Goal: Information Seeking & Learning: Learn about a topic

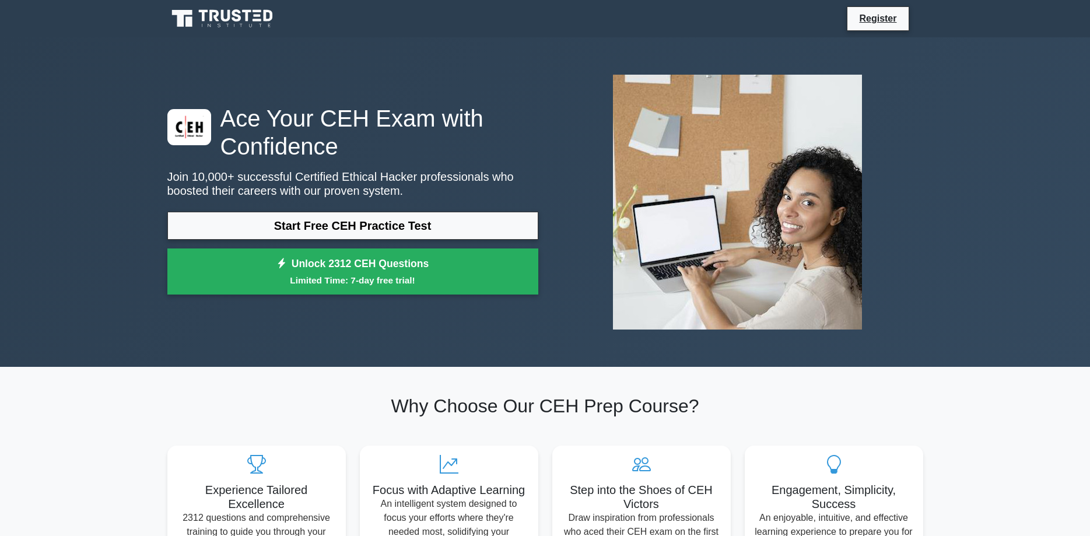
click at [423, 224] on link "Start Free CEH Practice Test" at bounding box center [352, 226] width 371 height 28
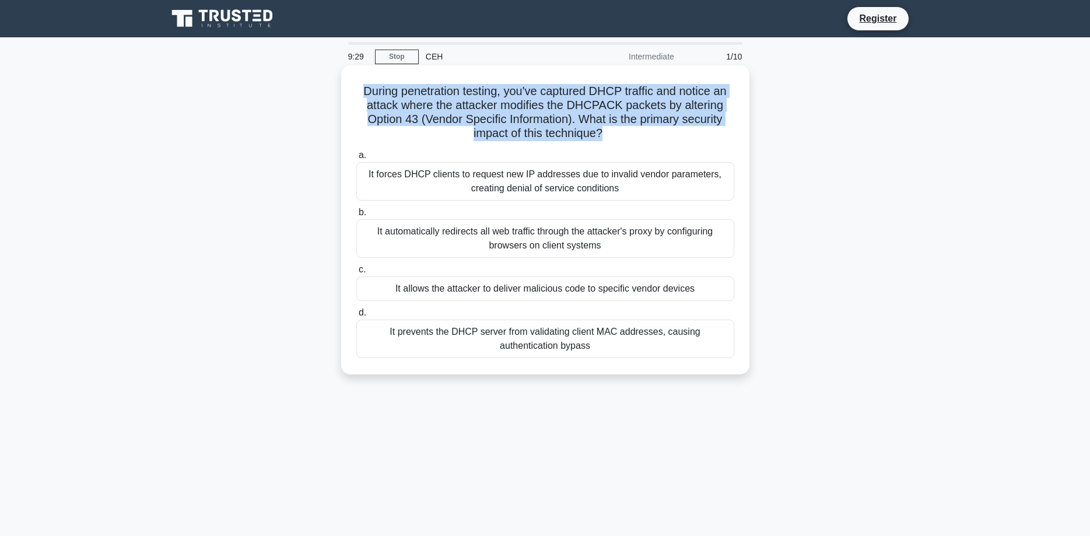
drag, startPoint x: 603, startPoint y: 132, endPoint x: 342, endPoint y: 94, distance: 263.3
click at [342, 94] on div "During penetration testing, you've captured DHCP traffic and notice an attack w…" at bounding box center [545, 219] width 408 height 309
drag, startPoint x: 546, startPoint y: 337, endPoint x: 359, endPoint y: 90, distance: 309.2
click at [359, 90] on div "During penetration testing, you've captured DHCP traffic and notice an attack w…" at bounding box center [545, 220] width 399 height 300
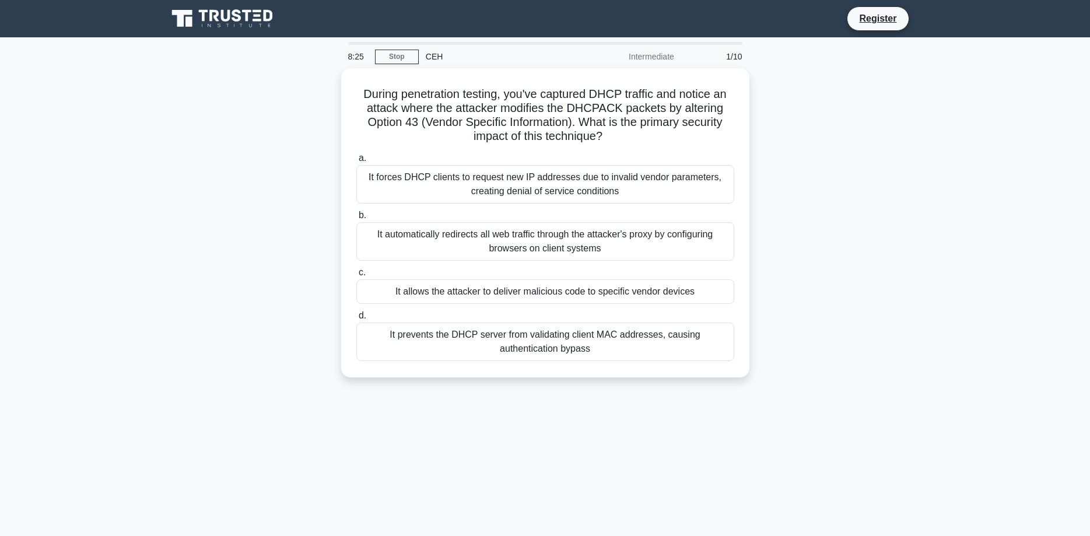
click at [902, 278] on div "During penetration testing, you've captured DHCP traffic and notice an attack w…" at bounding box center [545, 229] width 770 height 323
click at [419, 181] on div "It forces DHCP clients to request new IP addresses due to invalid vendor parame…" at bounding box center [545, 181] width 378 height 38
click at [356, 159] on input "a. It forces DHCP clients to request new IP addresses due to invalid vendor par…" at bounding box center [356, 156] width 0 height 8
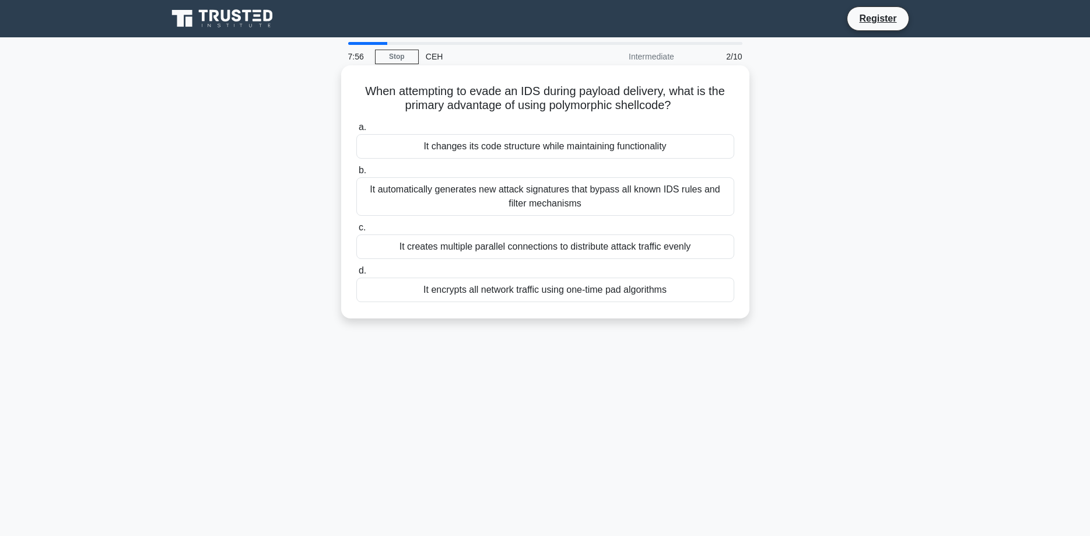
click at [539, 148] on div "It changes its code structure while maintaining functionality" at bounding box center [545, 146] width 378 height 24
click at [356, 131] on input "a. It changes its code structure while maintaining functionality" at bounding box center [356, 128] width 0 height 8
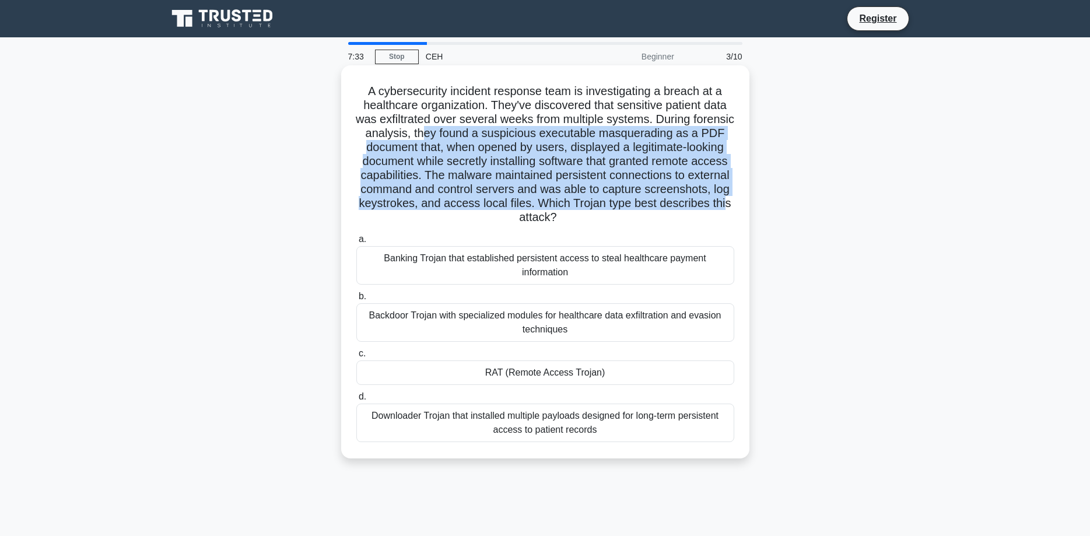
drag, startPoint x: 429, startPoint y: 129, endPoint x: 721, endPoint y: 197, distance: 299.2
click at [721, 197] on h5 "A cybersecurity incident response team is investigating a breach at a healthcar…" at bounding box center [545, 154] width 380 height 141
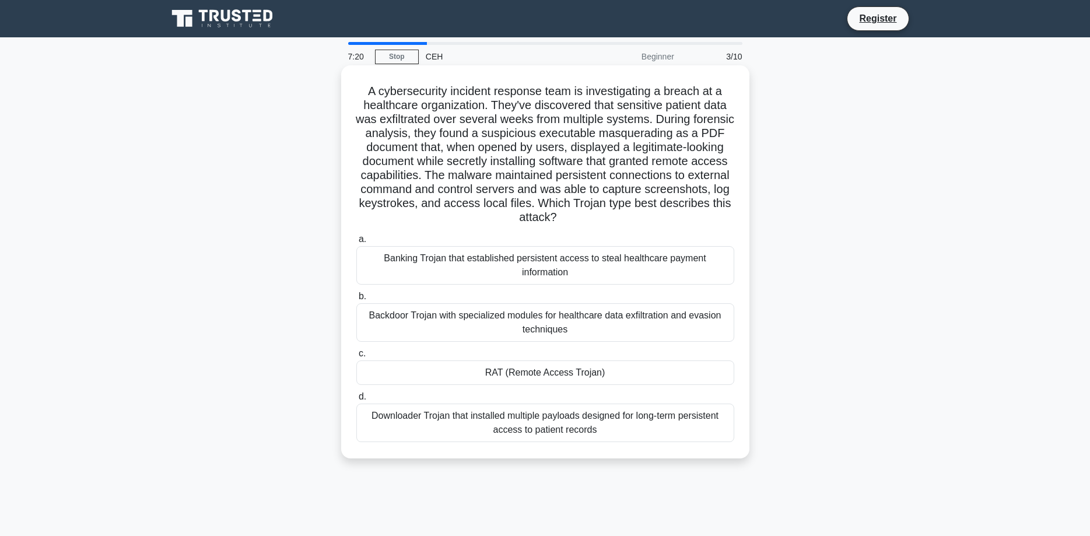
click at [568, 325] on div "Backdoor Trojan with specialized modules for healthcare data exfiltration and e…" at bounding box center [545, 322] width 378 height 38
click at [356, 300] on input "b. Backdoor Trojan with specialized modules for healthcare data exfiltration an…" at bounding box center [356, 297] width 0 height 8
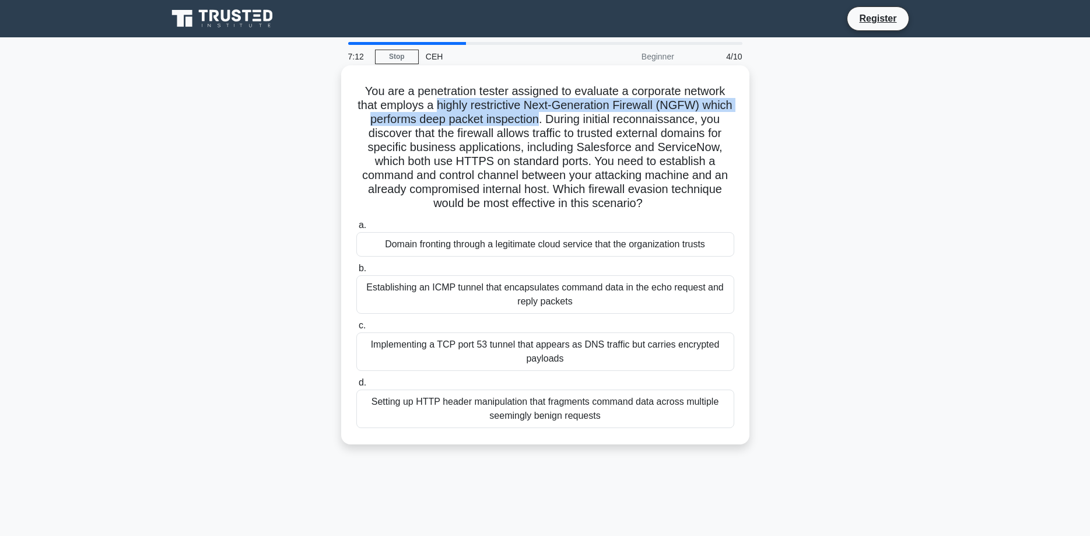
drag, startPoint x: 440, startPoint y: 104, endPoint x: 540, endPoint y: 120, distance: 101.6
click at [540, 120] on h5 "You are a penetration tester assigned to evaluate a corporate network that empl…" at bounding box center [545, 147] width 380 height 127
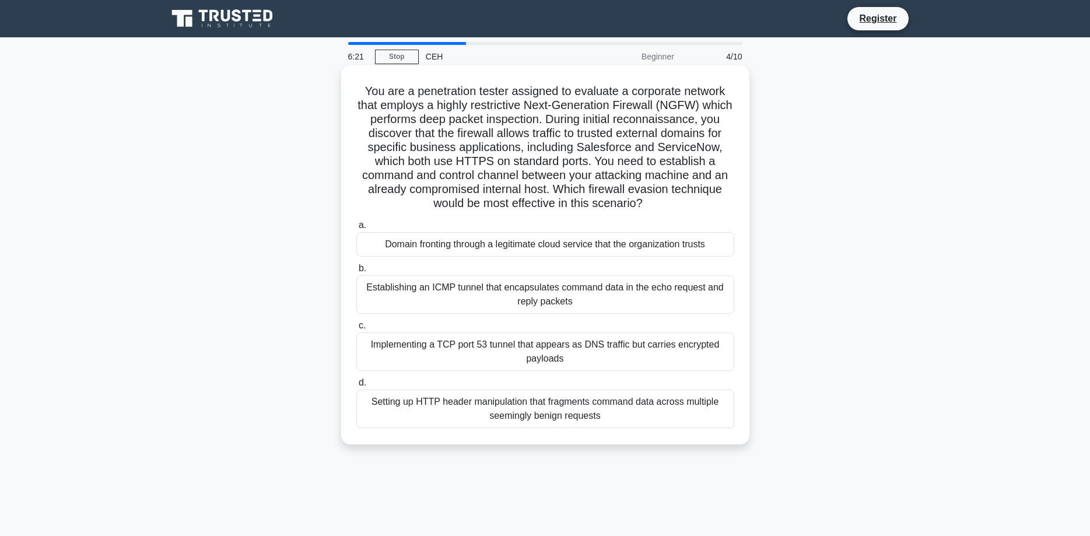
click at [490, 249] on div "Domain fronting through a legitimate cloud service that the organization trusts" at bounding box center [545, 244] width 378 height 24
click at [356, 229] on input "a. Domain fronting through a legitimate cloud service that the organization tru…" at bounding box center [356, 226] width 0 height 8
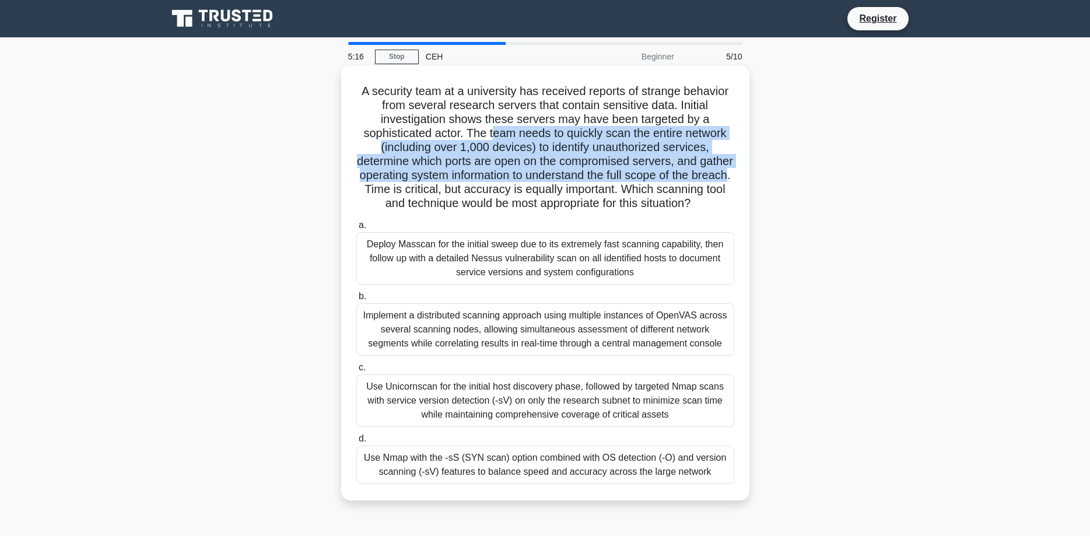
drag, startPoint x: 538, startPoint y: 130, endPoint x: 726, endPoint y: 177, distance: 194.1
click at [726, 177] on h5 "A security team at a university has received reports of strange behavior from s…" at bounding box center [545, 147] width 380 height 127
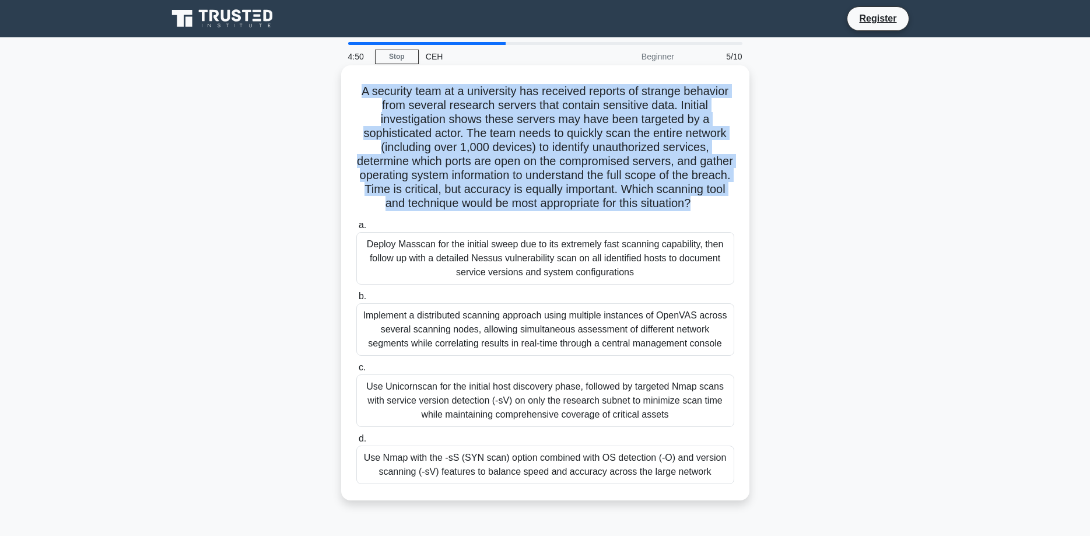
drag, startPoint x: 709, startPoint y: 478, endPoint x: 351, endPoint y: 84, distance: 532.4
click at [351, 84] on div "A security team at a university has received reports of strange behavior from s…" at bounding box center [545, 283] width 399 height 426
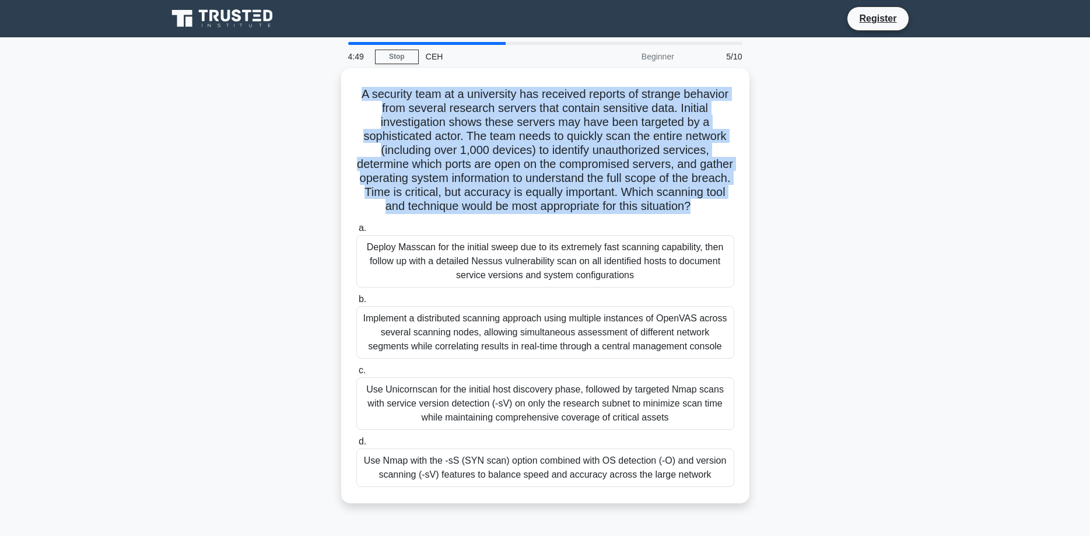
copy h5 "A security team at a university has received reports of strange behavior from s…"
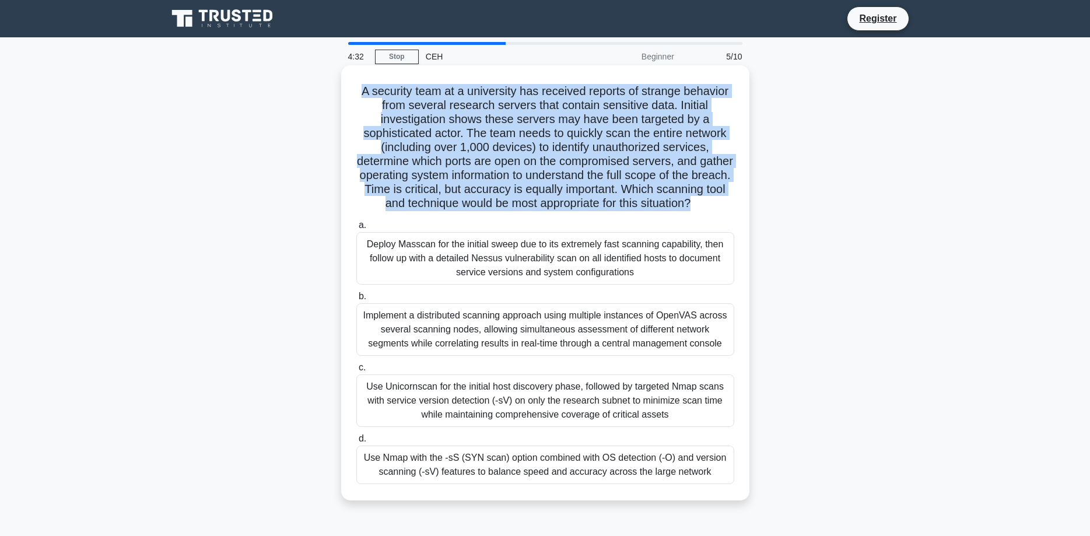
click at [468, 463] on div "Use Nmap with the -sS (SYN scan) option combined with OS detection (-O) and ver…" at bounding box center [545, 464] width 378 height 38
click at [356, 442] on input "d. Use Nmap with the -sS (SYN scan) option combined with OS detection (-O) and …" at bounding box center [356, 439] width 0 height 8
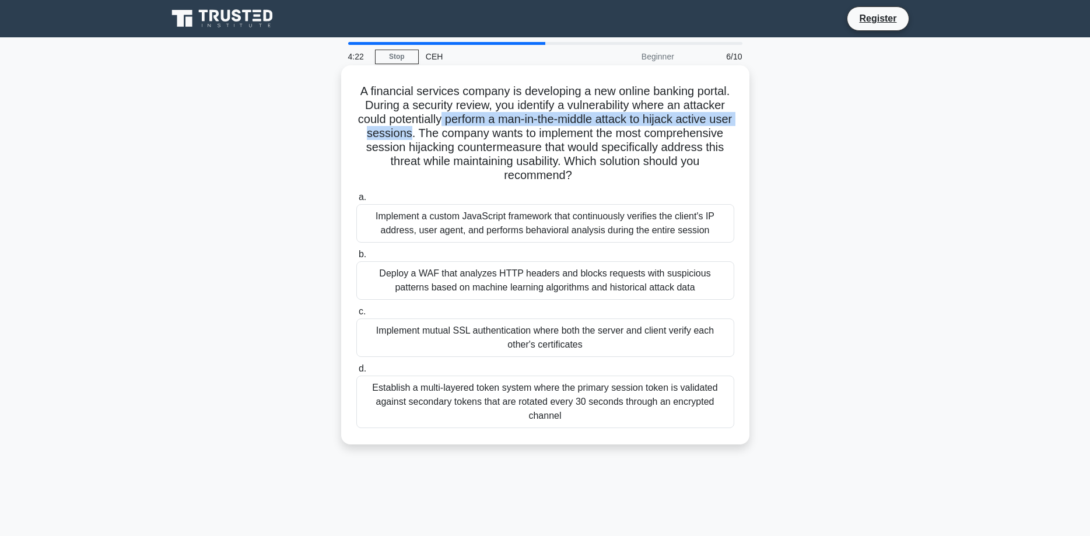
drag, startPoint x: 504, startPoint y: 117, endPoint x: 412, endPoint y: 136, distance: 93.5
click at [412, 136] on h5 "A financial services company is developing a new online banking portal. During …" at bounding box center [545, 133] width 380 height 99
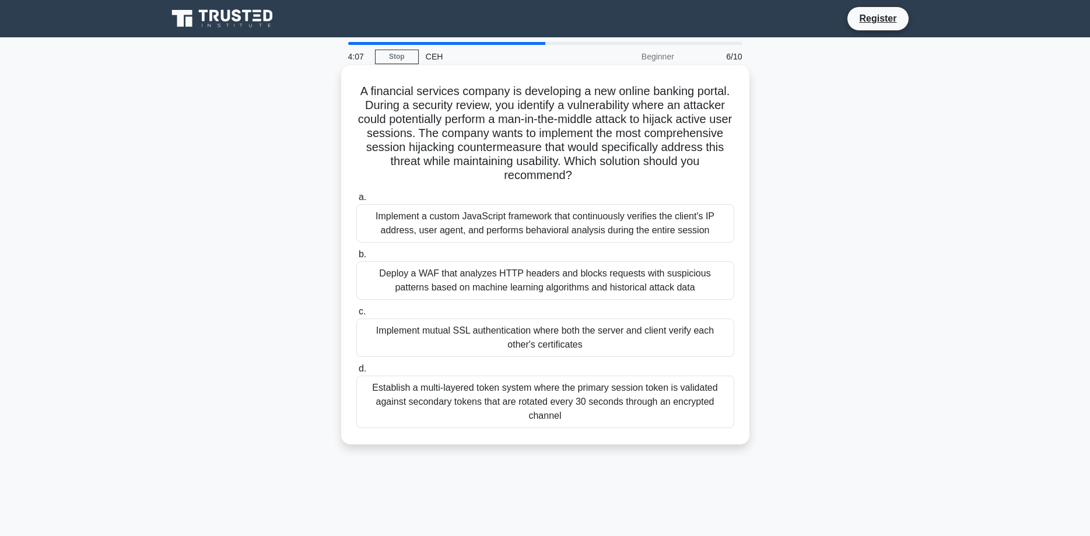
click at [615, 342] on div "Implement mutual SSL authentication where both the server and client verify eac…" at bounding box center [545, 337] width 378 height 38
click at [356, 315] on input "c. Implement mutual SSL authentication where both the server and client verify …" at bounding box center [356, 312] width 0 height 8
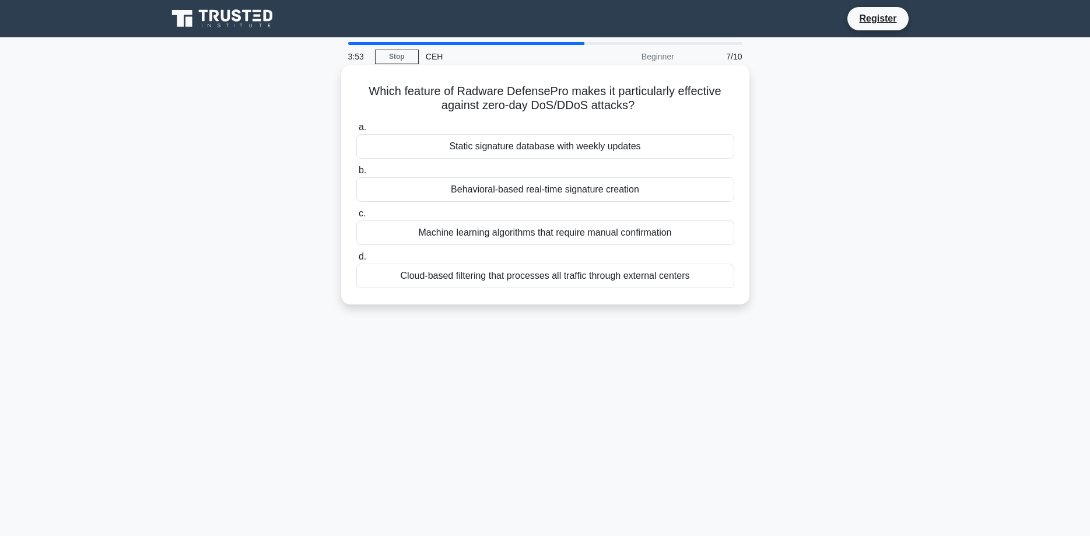
click at [565, 191] on div "Behavioral-based real-time signature creation" at bounding box center [545, 189] width 378 height 24
click at [356, 174] on input "b. Behavioral-based real-time signature creation" at bounding box center [356, 171] width 0 height 8
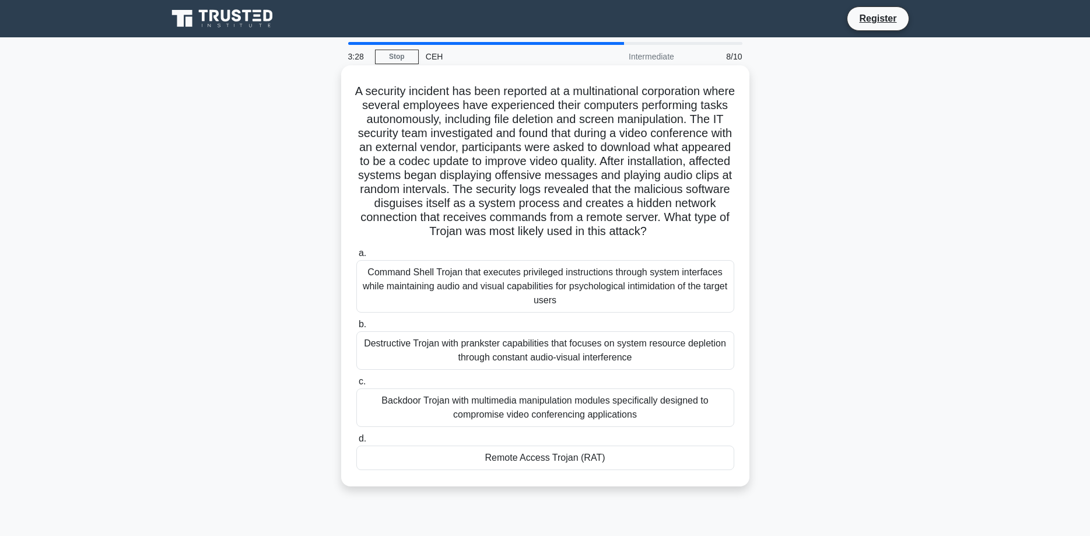
drag, startPoint x: 574, startPoint y: 189, endPoint x: 698, endPoint y: 237, distance: 132.8
click at [701, 235] on h5 "A security incident has been reported at a multinational corporation where seve…" at bounding box center [545, 161] width 380 height 155
click at [608, 400] on div "Backdoor Trojan with multimedia manipulation modules specifically designed to c…" at bounding box center [545, 407] width 378 height 38
click at [356, 385] on input "c. Backdoor Trojan with multimedia manipulation modules specifically designed t…" at bounding box center [356, 382] width 0 height 8
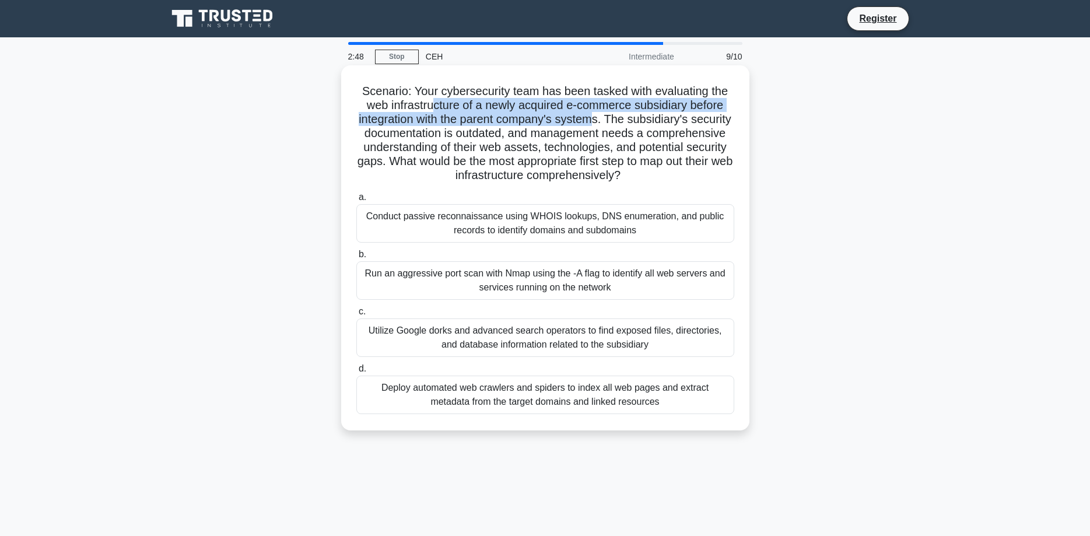
drag, startPoint x: 433, startPoint y: 104, endPoint x: 607, endPoint y: 118, distance: 174.8
click at [598, 115] on h5 "Scenario: Your cybersecurity team has been tasked with evaluating the web infra…" at bounding box center [545, 133] width 380 height 99
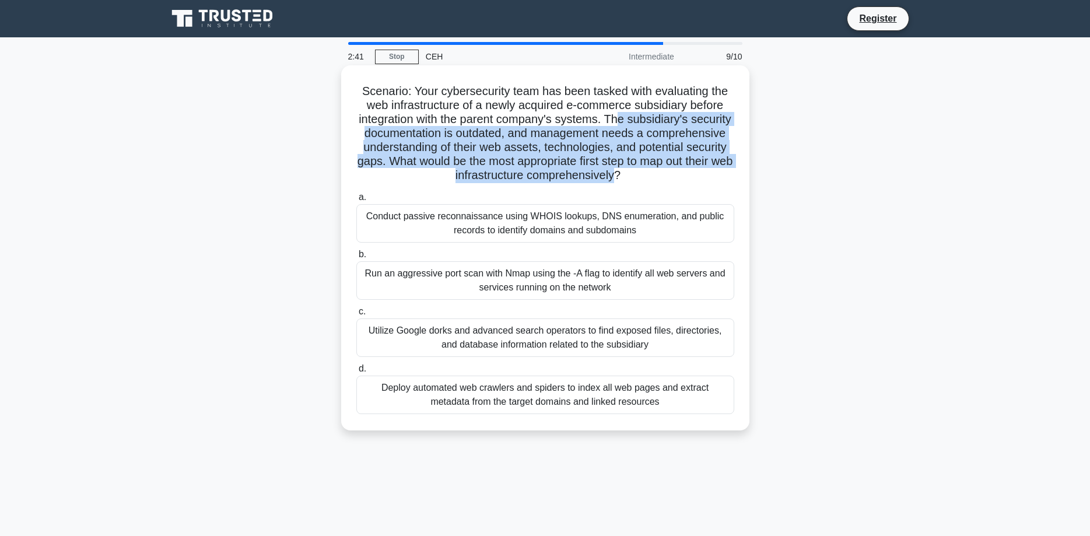
drag, startPoint x: 624, startPoint y: 118, endPoint x: 624, endPoint y: 178, distance: 60.6
click at [624, 178] on h5 "Scenario: Your cybersecurity team has been tasked with evaluating the web infra…" at bounding box center [545, 133] width 380 height 99
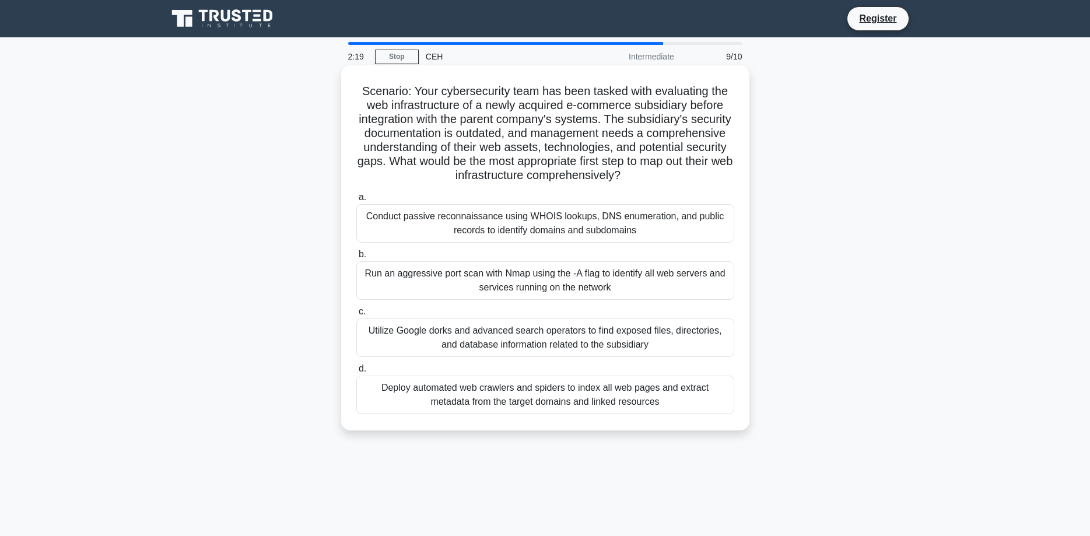
click at [641, 403] on div "Deploy automated web crawlers and spiders to index all web pages and extract me…" at bounding box center [545, 394] width 378 height 38
click at [356, 373] on input "d. Deploy automated web crawlers and spiders to index all web pages and extract…" at bounding box center [356, 369] width 0 height 8
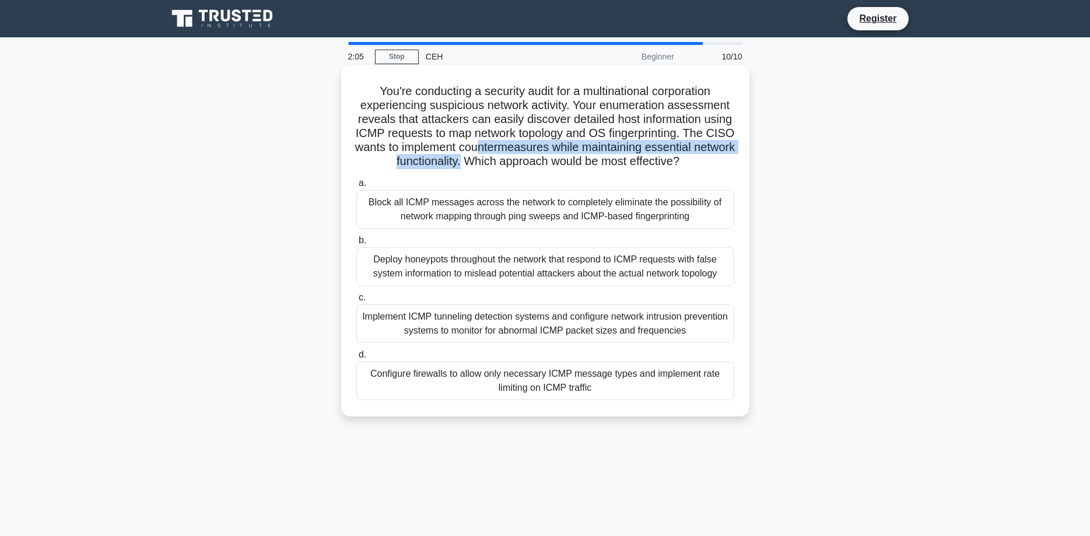
drag, startPoint x: 501, startPoint y: 145, endPoint x: 482, endPoint y: 161, distance: 24.9
click at [482, 161] on h5 "You're conducting a security audit for a multinational corporation experiencing…" at bounding box center [545, 126] width 380 height 85
click at [603, 387] on div "Configure firewalls to allow only necessary ICMP message types and implement ra…" at bounding box center [545, 380] width 378 height 38
click at [356, 359] on input "d. Configure firewalls to allow only necessary ICMP message types and implement…" at bounding box center [356, 355] width 0 height 8
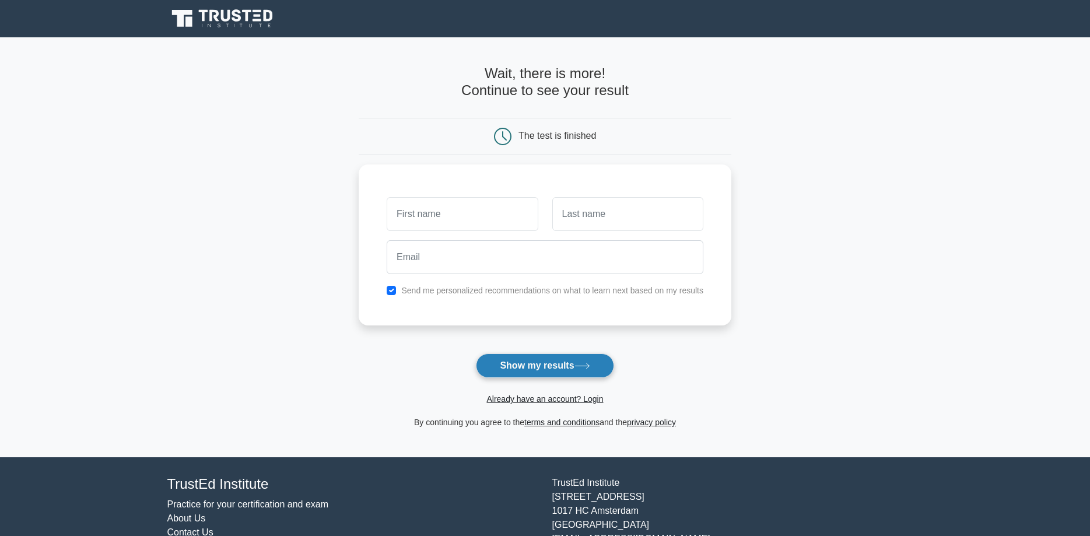
click at [560, 365] on button "Show my results" at bounding box center [545, 365] width 138 height 24
type input "xera"
click at [614, 208] on input "text" at bounding box center [627, 211] width 151 height 34
type input "srgsdfg"
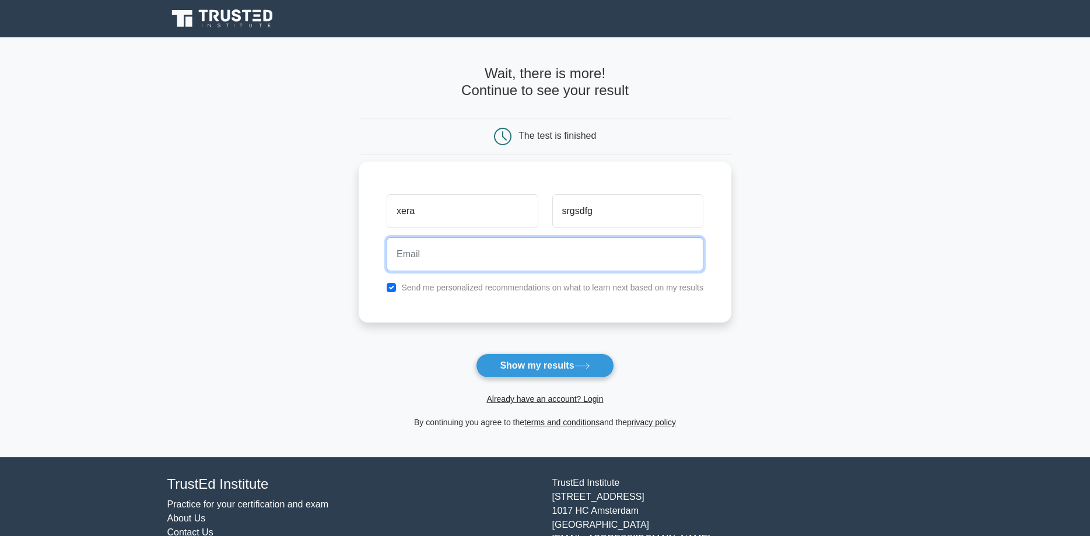
click at [526, 262] on input "email" at bounding box center [545, 254] width 317 height 34
click at [398, 291] on div "Send me personalized recommendations on what to learn next based on my results" at bounding box center [545, 287] width 331 height 14
click at [394, 286] on input "checkbox" at bounding box center [391, 287] width 9 height 9
checkbox input "false"
click at [413, 255] on input "email" at bounding box center [545, 254] width 317 height 34
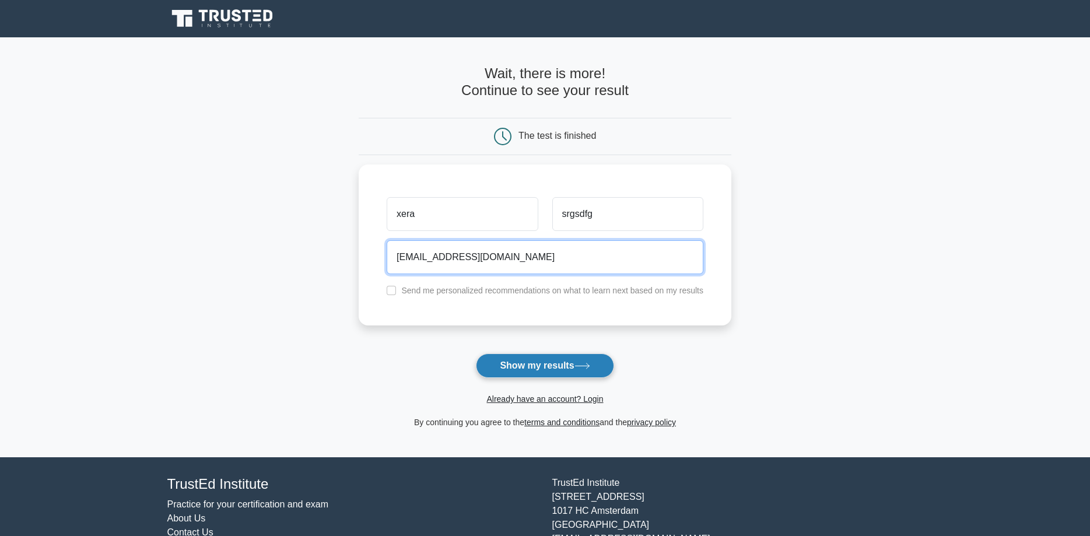
type input "momentaneoxenon@hotmail.com"
click at [543, 367] on button "Show my results" at bounding box center [545, 365] width 138 height 24
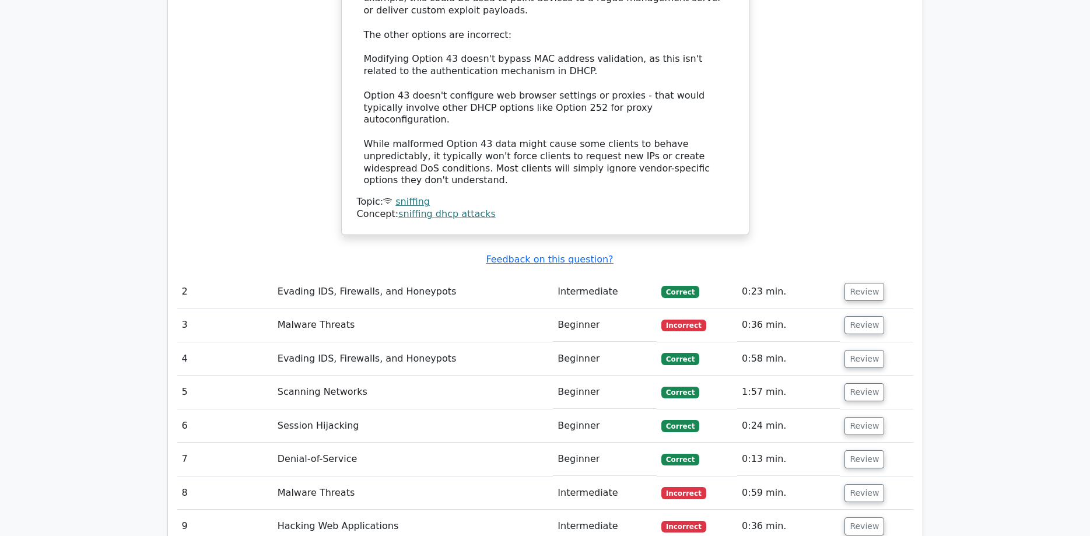
scroll to position [1487, 0]
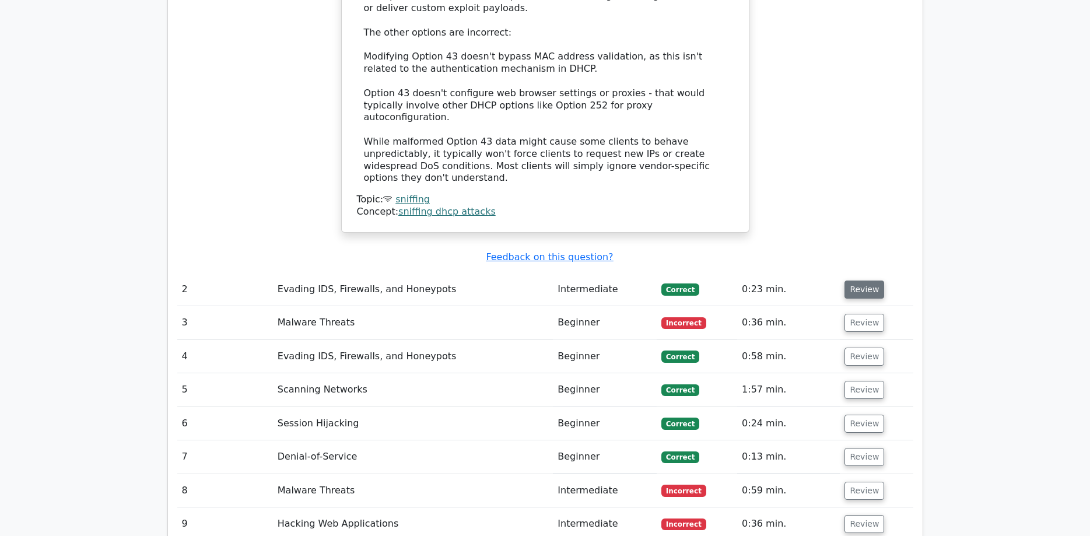
click at [856, 280] on button "Review" at bounding box center [864, 289] width 40 height 18
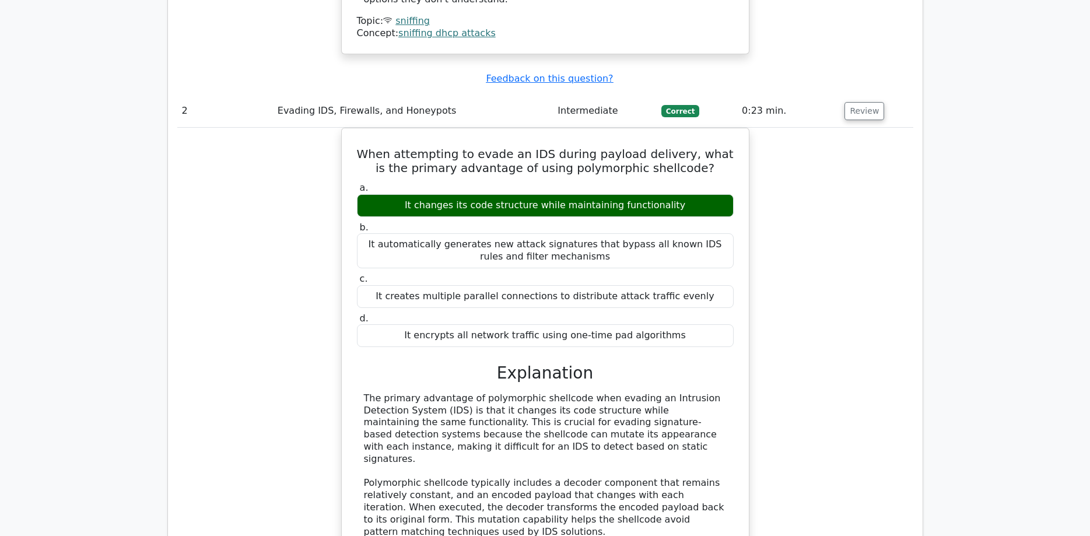
scroll to position [1962, 0]
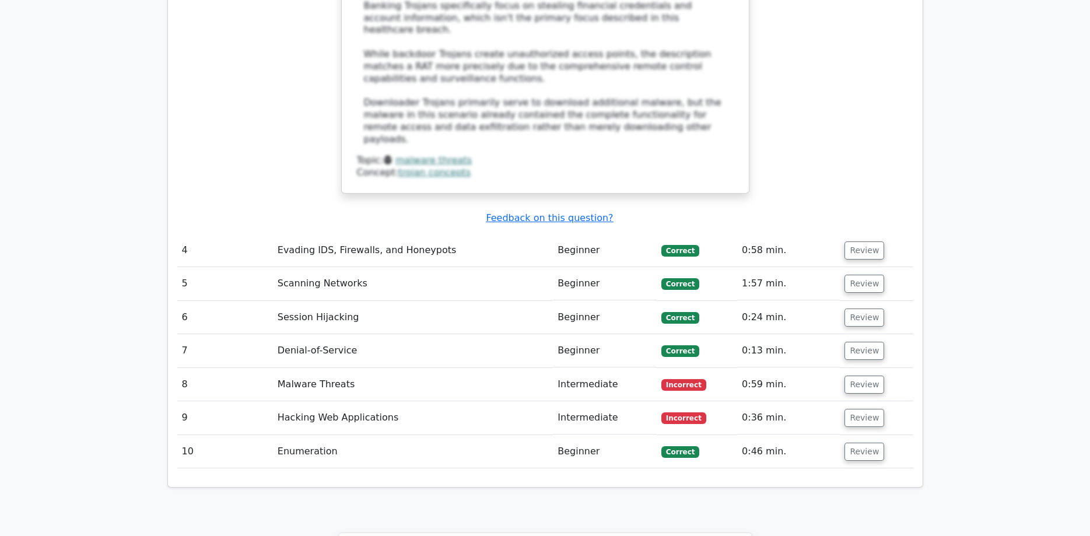
scroll to position [2973, 0]
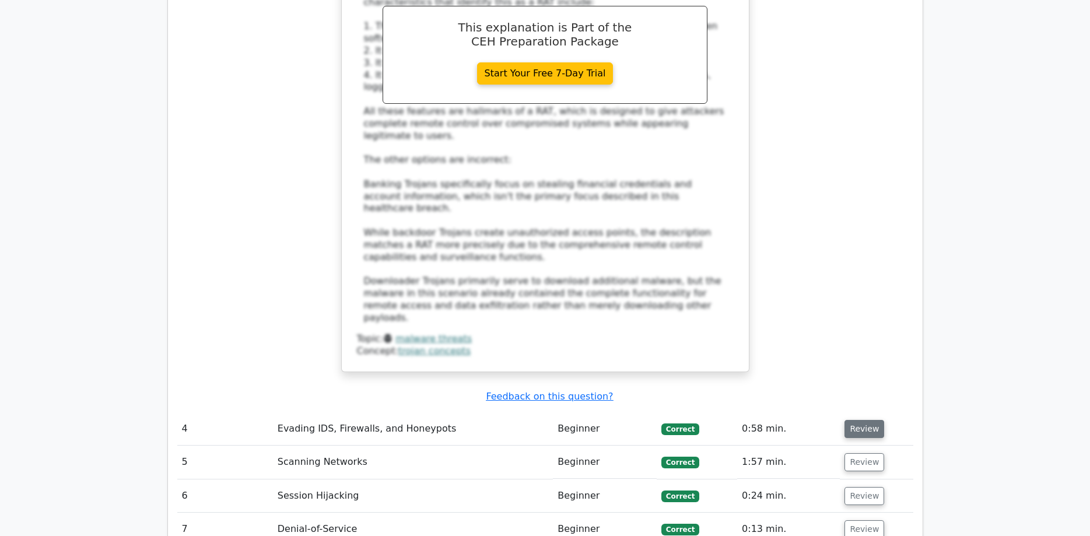
click at [858, 420] on button "Review" at bounding box center [864, 429] width 40 height 18
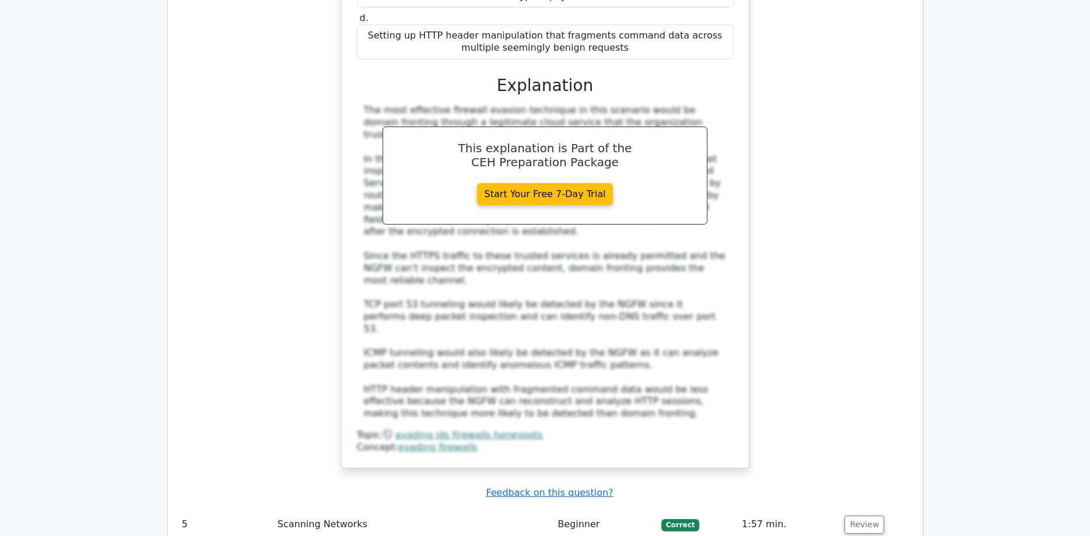
scroll to position [3746, 0]
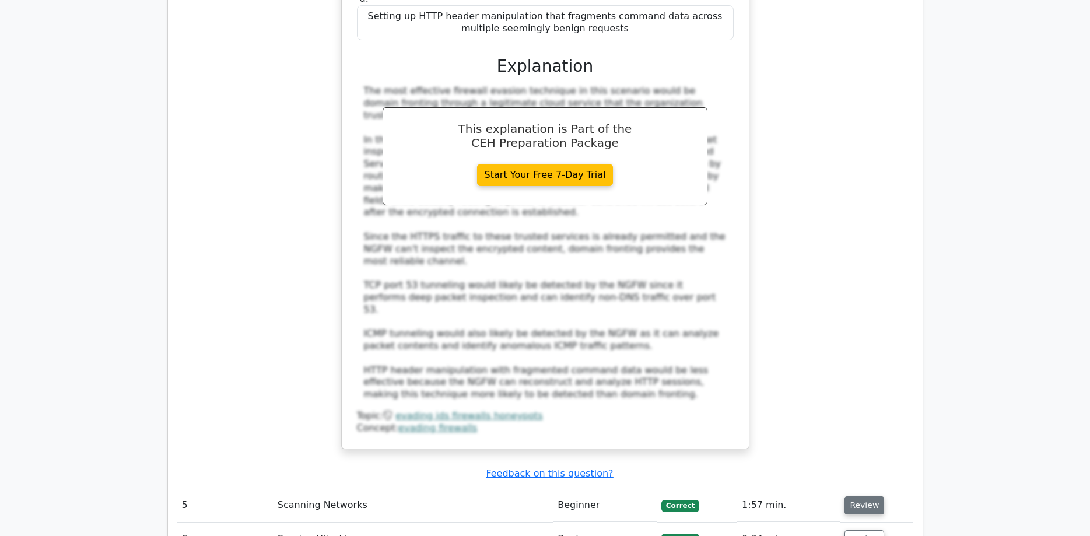
click at [862, 496] on button "Review" at bounding box center [864, 505] width 40 height 18
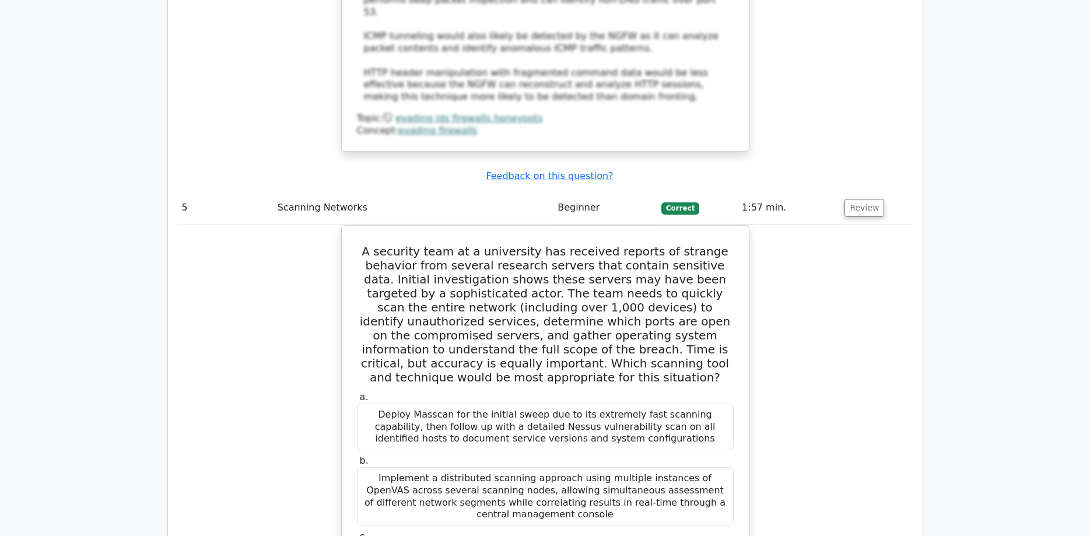
scroll to position [4519, 0]
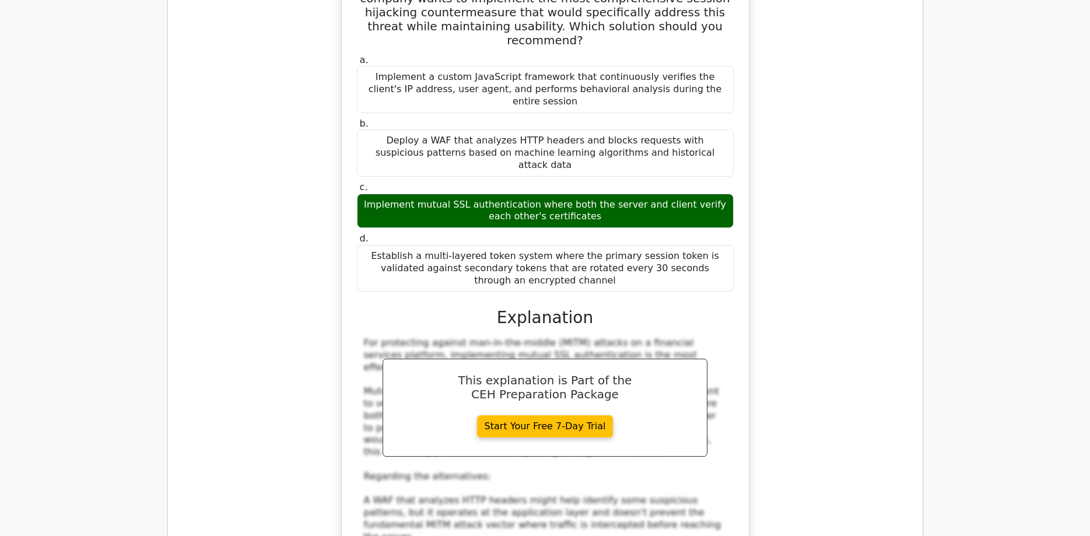
scroll to position [5411, 0]
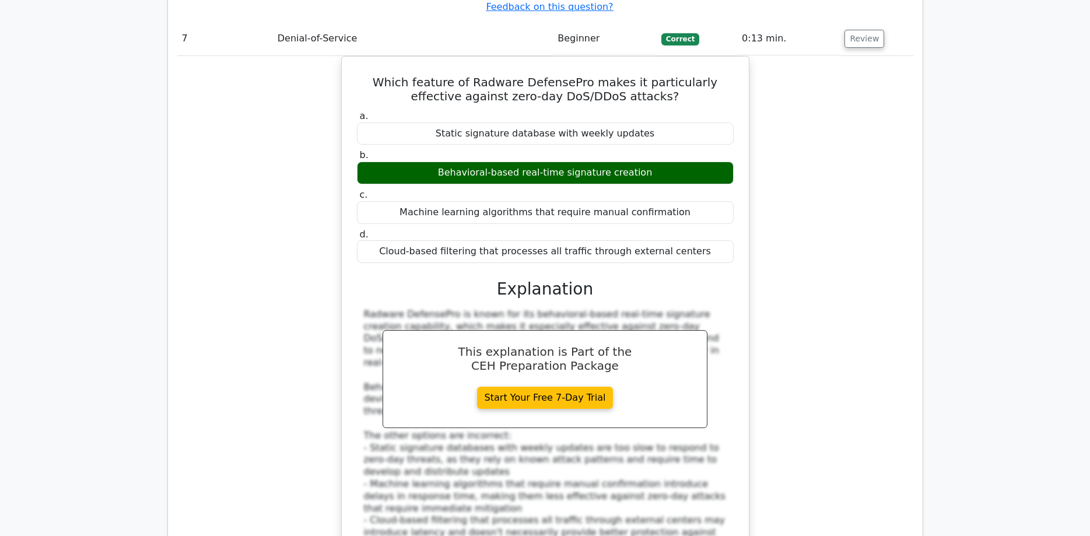
scroll to position [6125, 0]
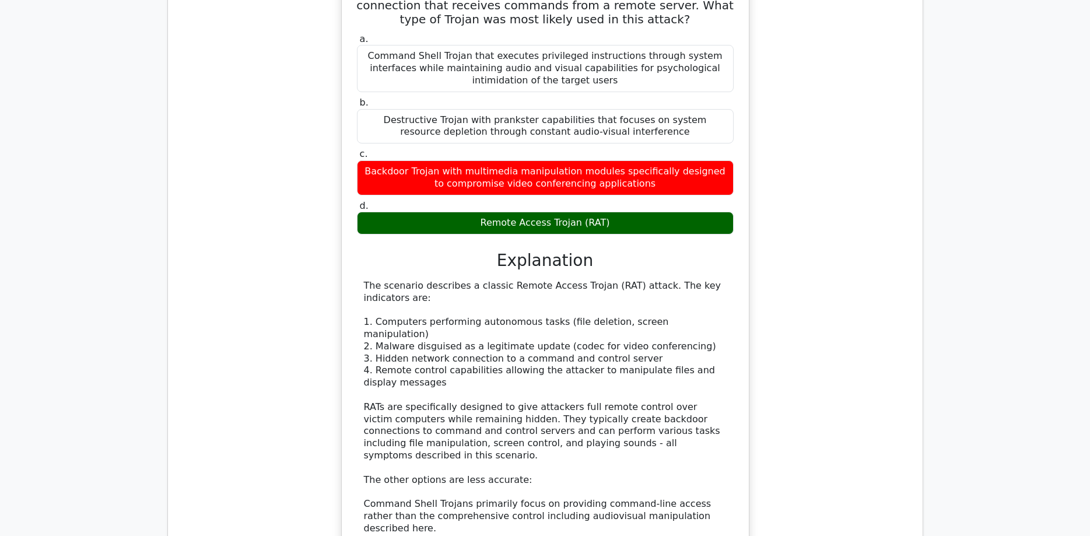
scroll to position [6957, 0]
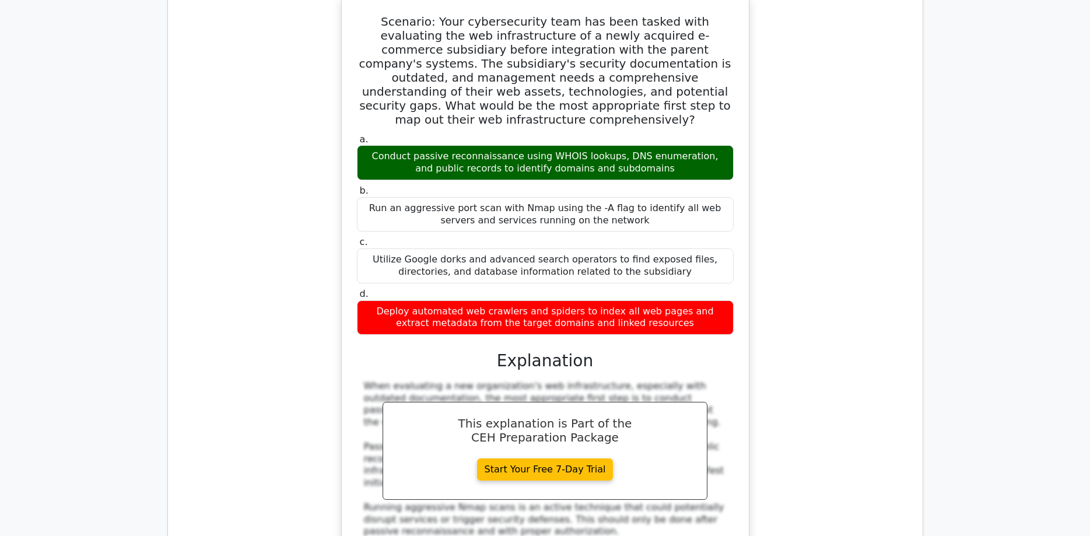
scroll to position [7730, 0]
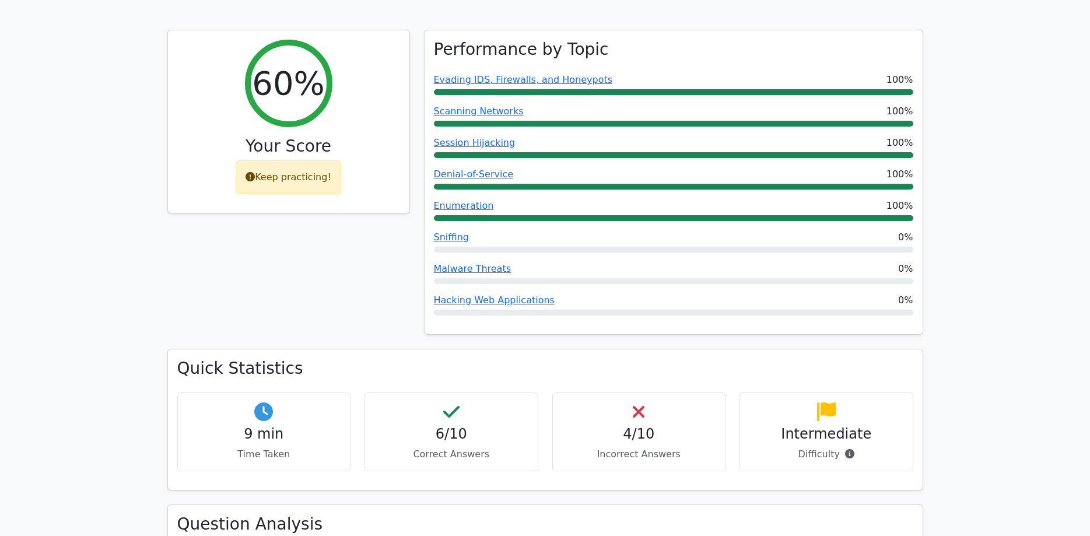
scroll to position [0, 0]
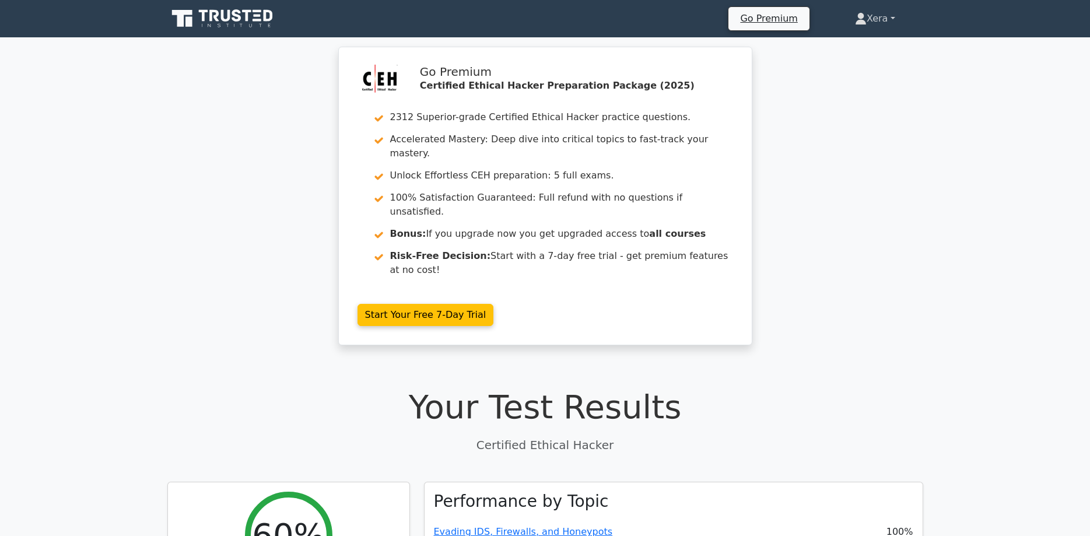
click at [879, 17] on link "Xera" at bounding box center [875, 18] width 96 height 23
click at [844, 38] on link "Profile" at bounding box center [873, 46] width 92 height 19
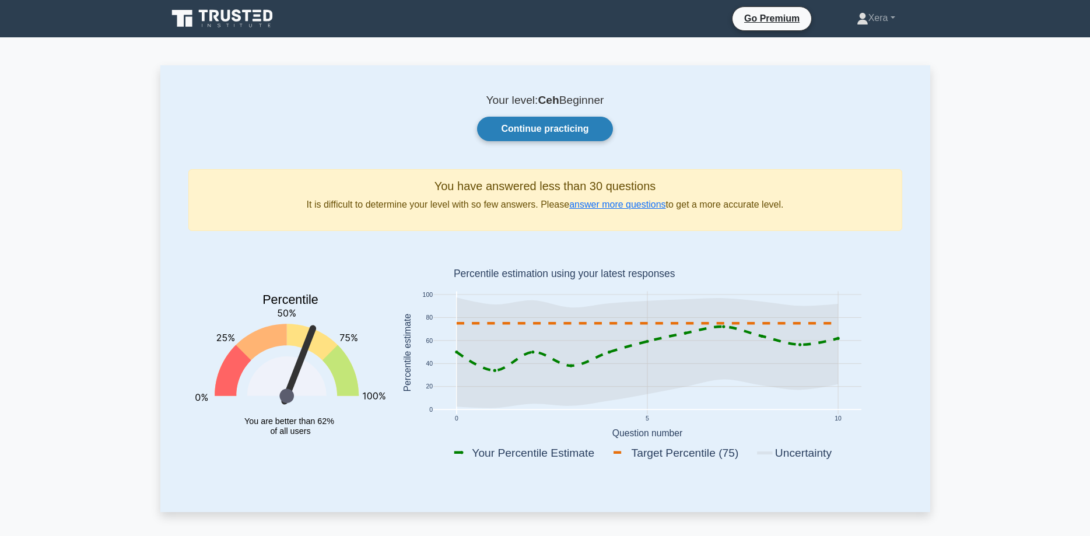
click at [553, 135] on link "Continue practicing" at bounding box center [544, 129] width 135 height 24
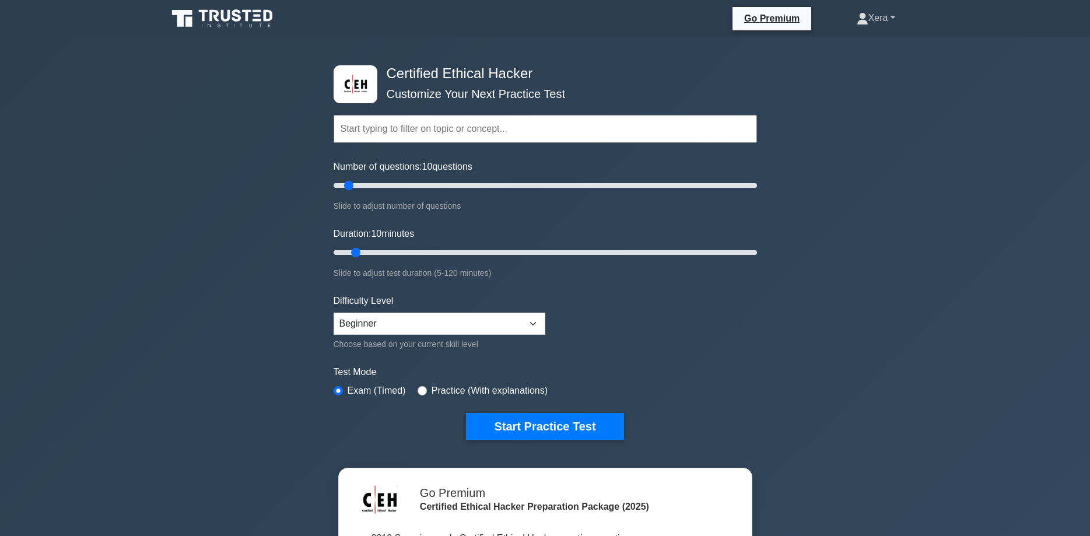
click at [873, 19] on link "Xera" at bounding box center [875, 17] width 94 height 23
click at [847, 68] on link "Settings" at bounding box center [875, 64] width 92 height 19
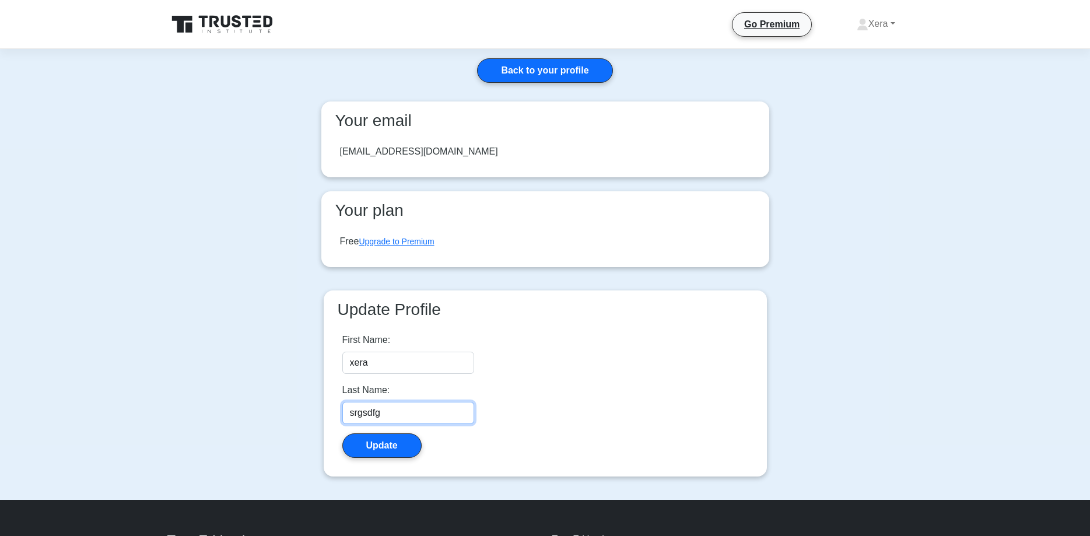
click at [369, 410] on input "srgsdfg" at bounding box center [408, 413] width 132 height 22
type input "Dev"
drag, startPoint x: 353, startPoint y: 364, endPoint x: 340, endPoint y: 365, distance: 13.5
click at [342, 365] on input "xera" at bounding box center [408, 363] width 132 height 22
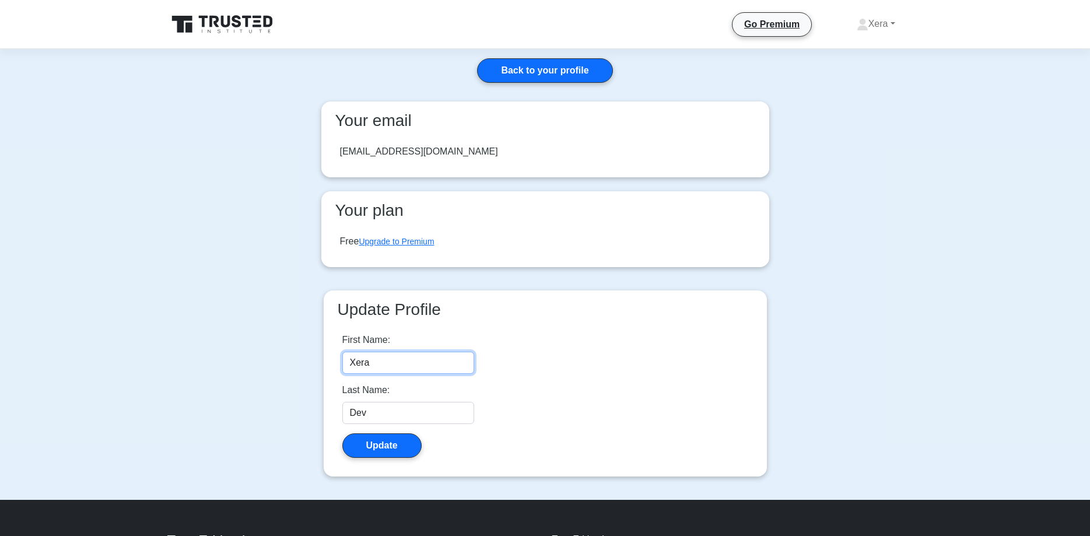
type input "Xera"
click at [585, 358] on div "First Name: Xera Last Name: Dev Update" at bounding box center [545, 395] width 424 height 143
click at [393, 447] on button "Update" at bounding box center [381, 445] width 79 height 24
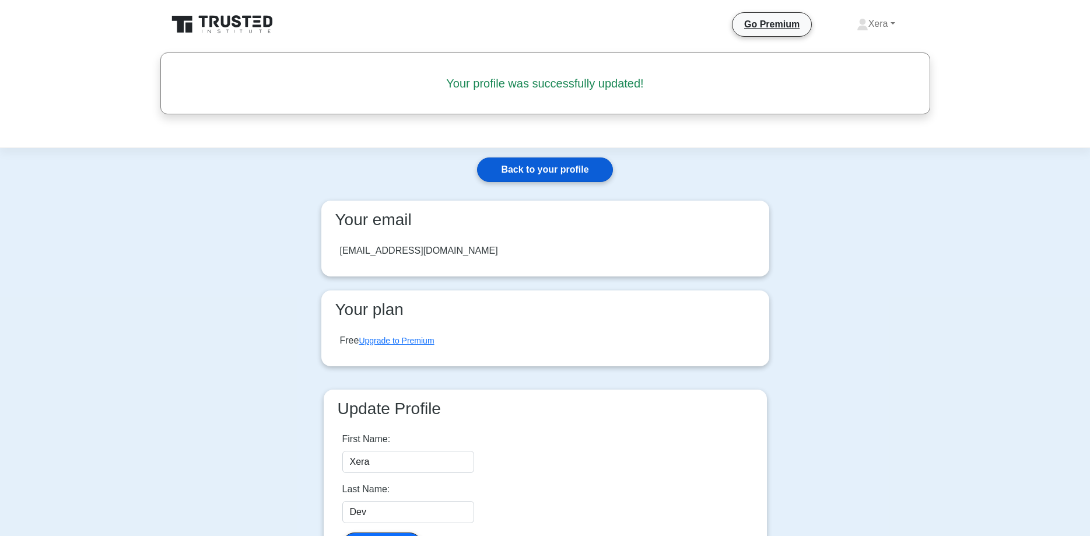
click at [572, 171] on link "Back to your profile" at bounding box center [544, 169] width 135 height 24
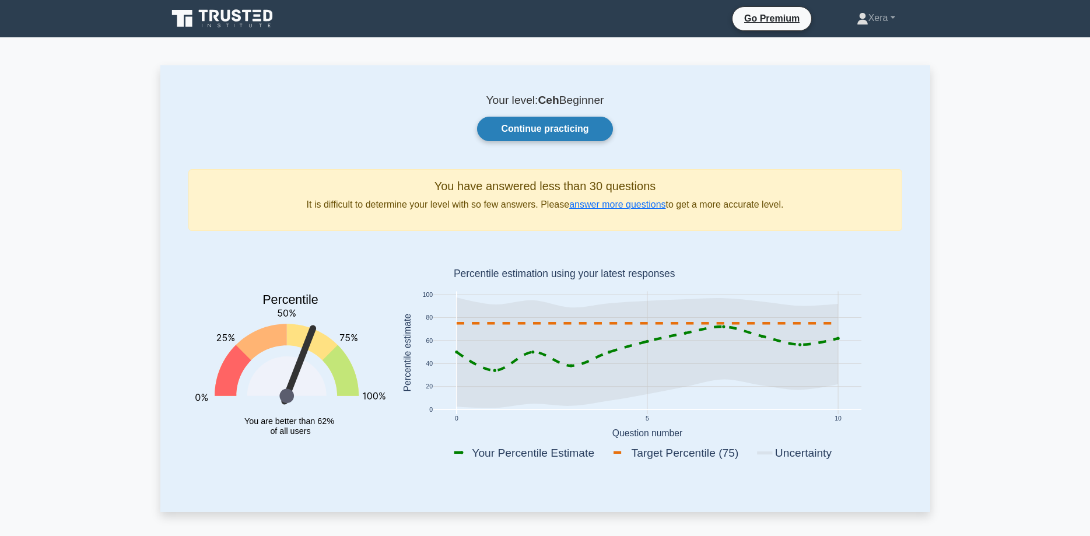
click at [576, 126] on link "Continue practicing" at bounding box center [544, 129] width 135 height 24
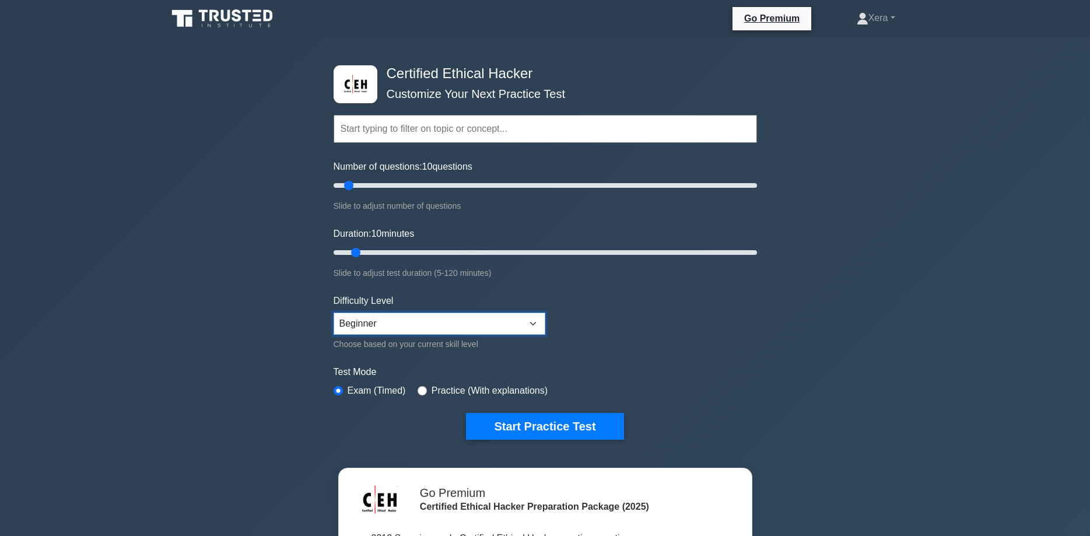
click at [333, 312] on select "Beginner Intermediate Expert" at bounding box center [439, 323] width 212 height 22
select select "expert"
click option "Expert" at bounding box center [0, 0] width 0 height 0
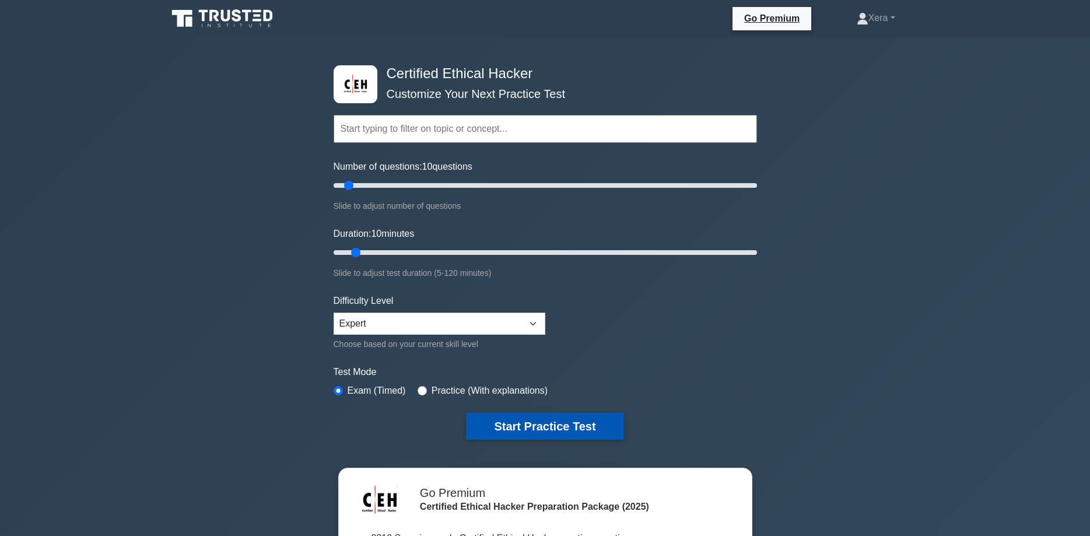
click at [549, 414] on button "Start Practice Test" at bounding box center [544, 426] width 157 height 27
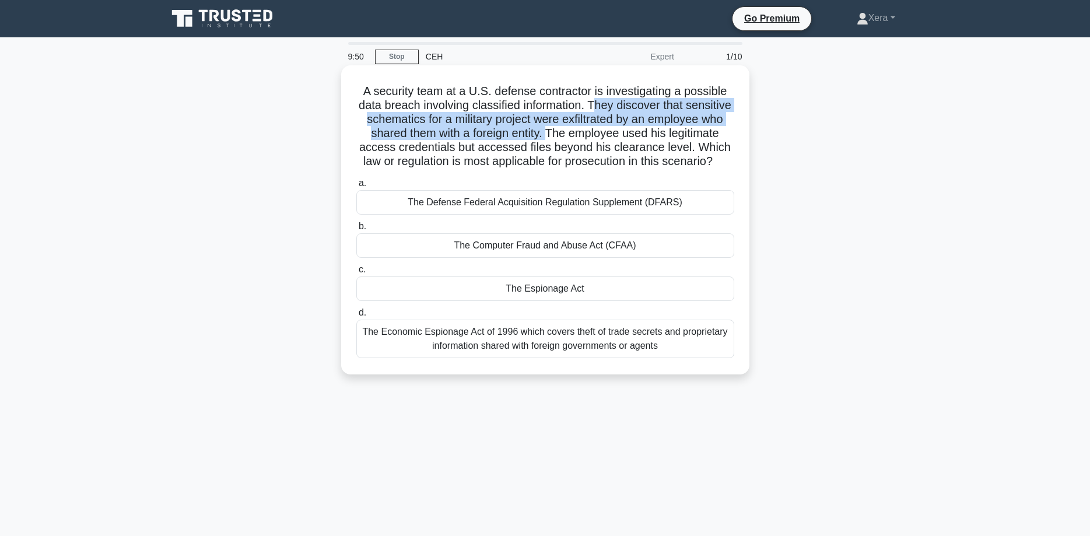
drag, startPoint x: 596, startPoint y: 107, endPoint x: 548, endPoint y: 135, distance: 55.9
click at [548, 135] on h5 "A security team at a U.S. defense contractor is investigating a possible data b…" at bounding box center [545, 126] width 380 height 85
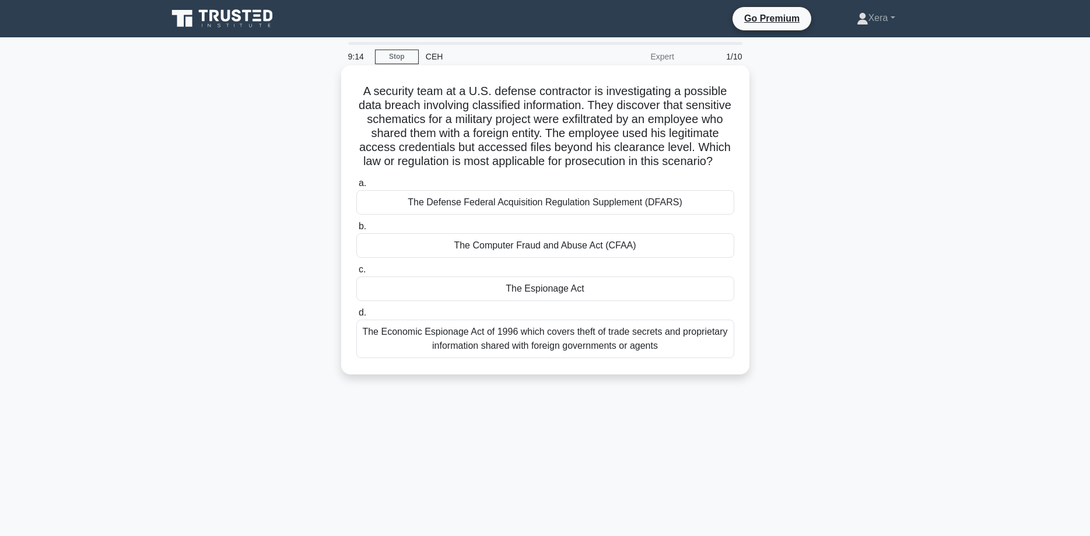
click at [543, 346] on div "The Economic Espionage Act of 1996 which covers theft of trade secrets and prop…" at bounding box center [545, 338] width 378 height 38
click at [356, 317] on input "d. The Economic Espionage Act of 1996 which covers theft of trade secrets and p…" at bounding box center [356, 313] width 0 height 8
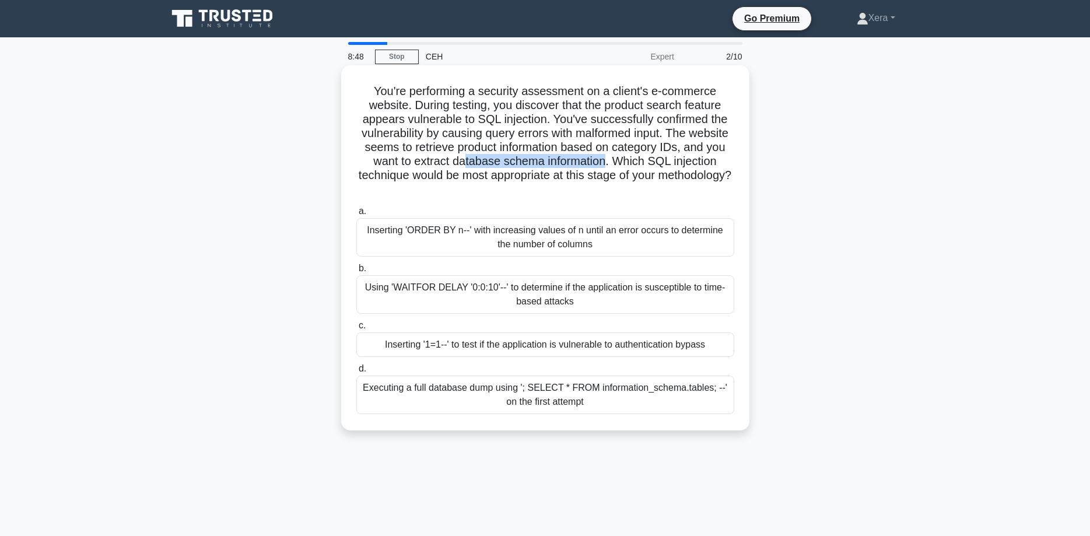
drag, startPoint x: 607, startPoint y: 165, endPoint x: 469, endPoint y: 154, distance: 139.2
click at [469, 154] on h5 "You're performing a security assessment on a client's e-commerce website. Durin…" at bounding box center [545, 140] width 380 height 113
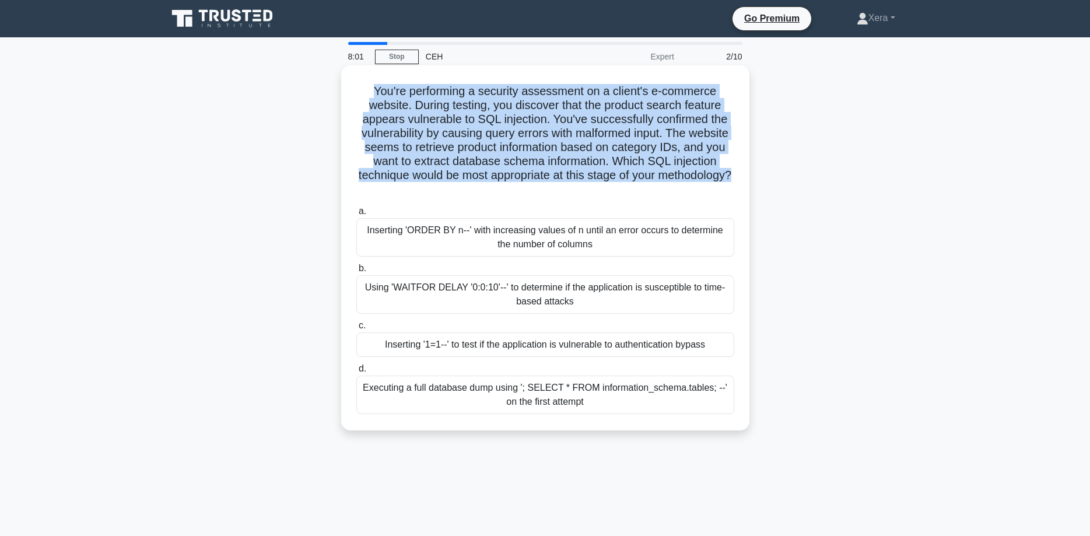
drag, startPoint x: 459, startPoint y: 322, endPoint x: 363, endPoint y: 93, distance: 249.2
click at [363, 93] on div "You're performing a security assessment on a client's e-commerce website. Durin…" at bounding box center [545, 248] width 399 height 356
copy h5 "You're performing a security assessment on a client's e-commerce website. Durin…"
click at [626, 248] on div "Inserting 'ORDER BY n--' with increasing values of n until an error occurs to d…" at bounding box center [545, 237] width 378 height 38
click at [356, 215] on input "a. Inserting 'ORDER BY n--' with increasing values of n until an error occurs t…" at bounding box center [356, 212] width 0 height 8
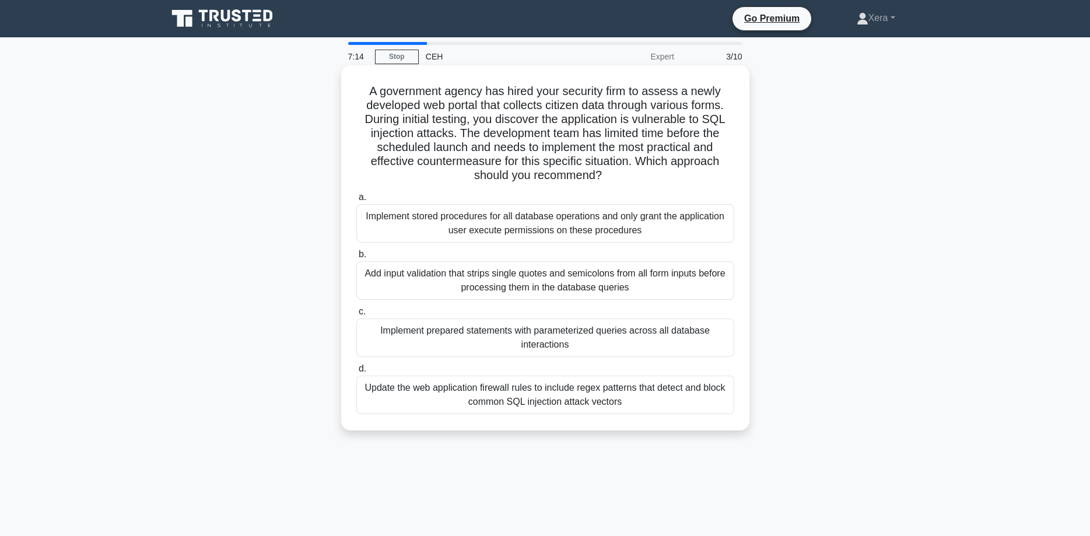
drag, startPoint x: 514, startPoint y: 120, endPoint x: 632, endPoint y: 170, distance: 128.8
click at [632, 170] on h5 "A government agency has hired your security firm to assess a newly developed we…" at bounding box center [545, 133] width 380 height 99
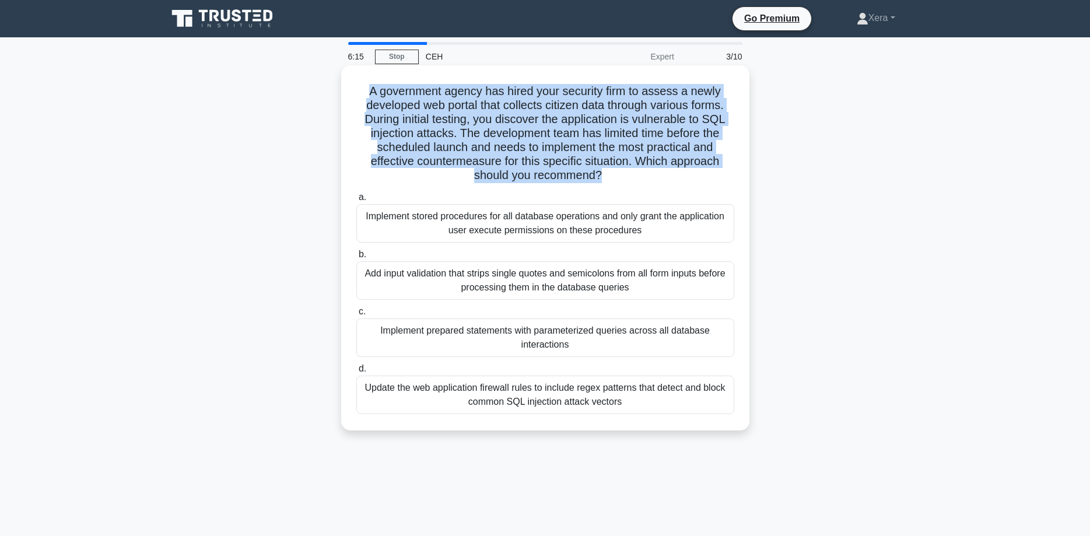
drag, startPoint x: 624, startPoint y: 403, endPoint x: 371, endPoint y: 93, distance: 400.6
click at [371, 93] on div "A government agency has hired your security firm to assess a newly developed we…" at bounding box center [545, 248] width 399 height 356
click at [581, 344] on div "Implement prepared statements with parameterized queries across all database in…" at bounding box center [545, 337] width 378 height 38
click at [356, 315] on input "c. Implement prepared statements with parameterized queries across all database…" at bounding box center [356, 312] width 0 height 8
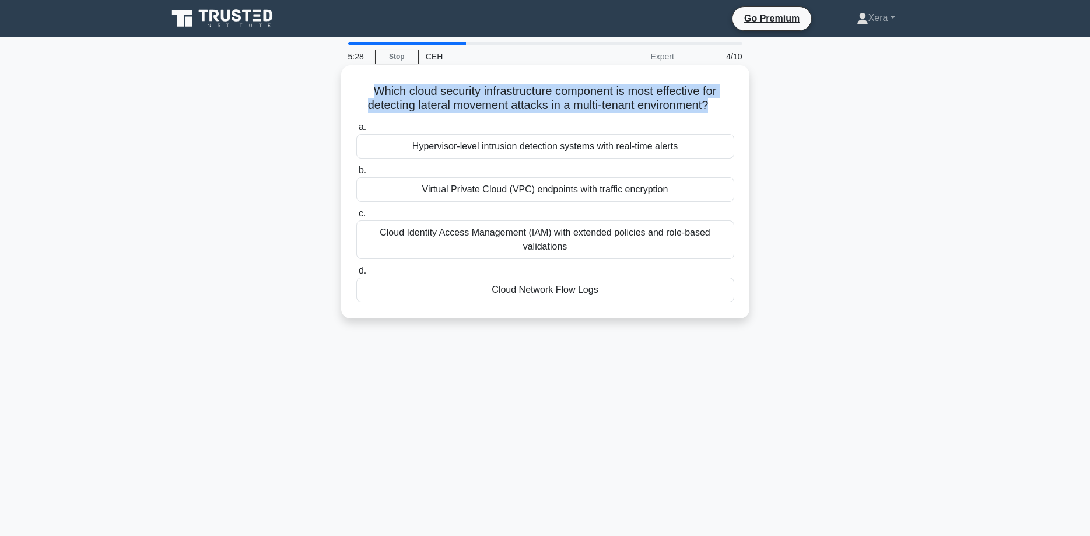
drag, startPoint x: 612, startPoint y: 293, endPoint x: 371, endPoint y: 90, distance: 315.2
click at [371, 90] on div "Which cloud security infrastructure component is most effective for detecting l…" at bounding box center [545, 192] width 399 height 244
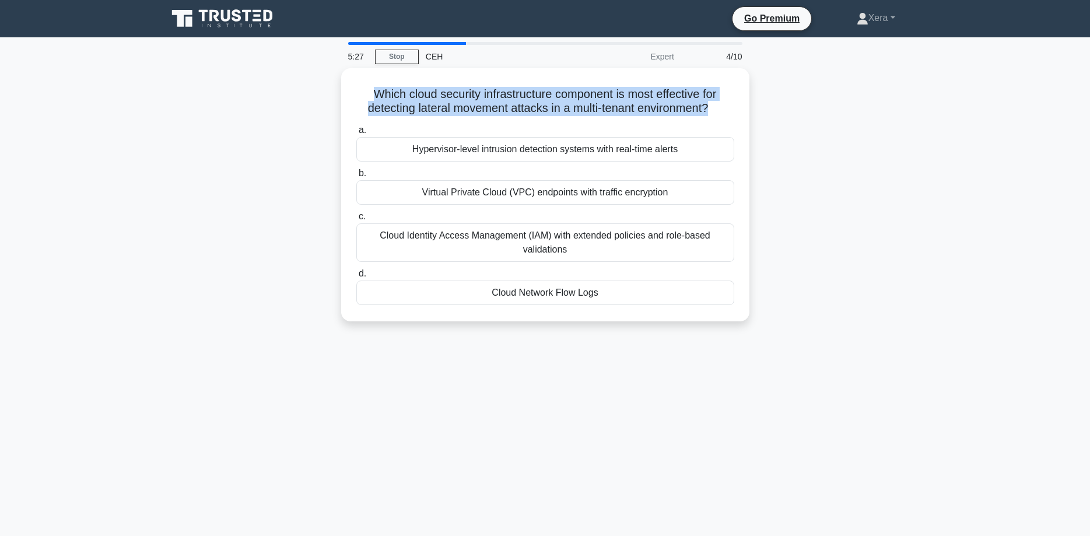
copy h5 "Which cloud security infrastructure component is most effective for detecting l…"
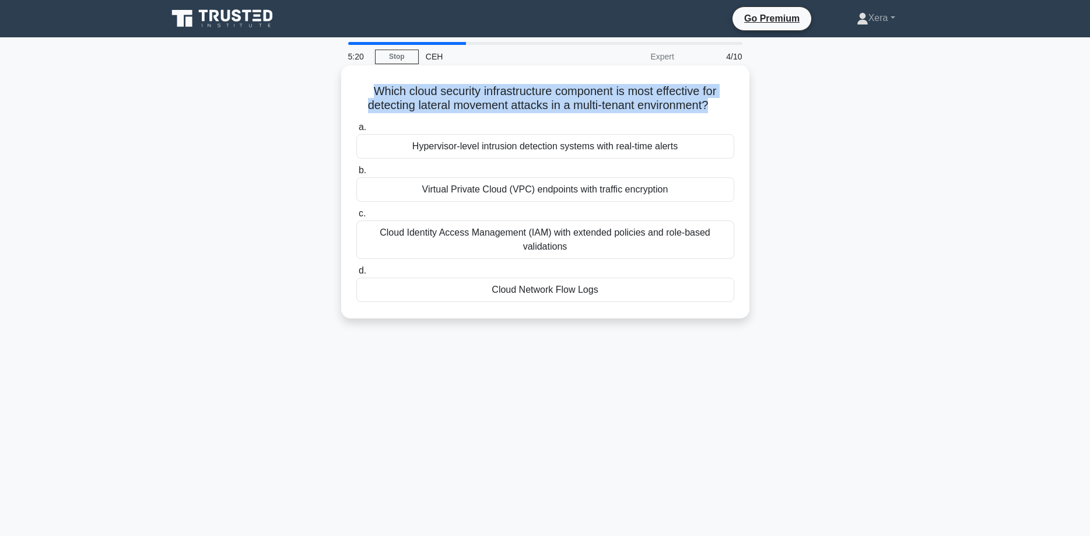
click at [593, 288] on div "Cloud Network Flow Logs" at bounding box center [545, 289] width 378 height 24
click at [356, 275] on input "d. Cloud Network Flow Logs" at bounding box center [356, 271] width 0 height 8
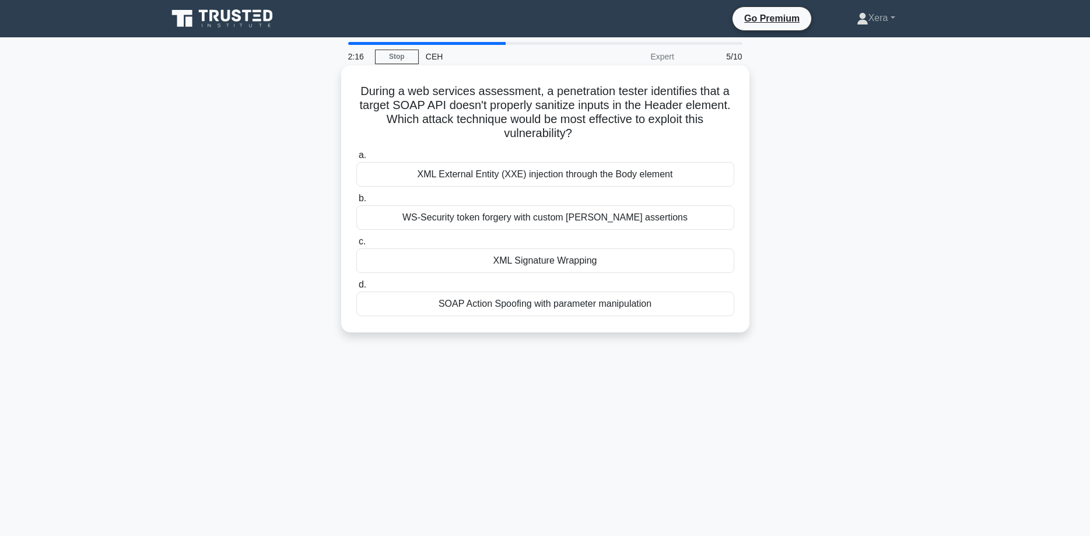
click at [584, 308] on div "SOAP Action Spoofing with parameter manipulation" at bounding box center [545, 303] width 378 height 24
click at [356, 289] on input "d. SOAP Action Spoofing with parameter manipulation" at bounding box center [356, 285] width 0 height 8
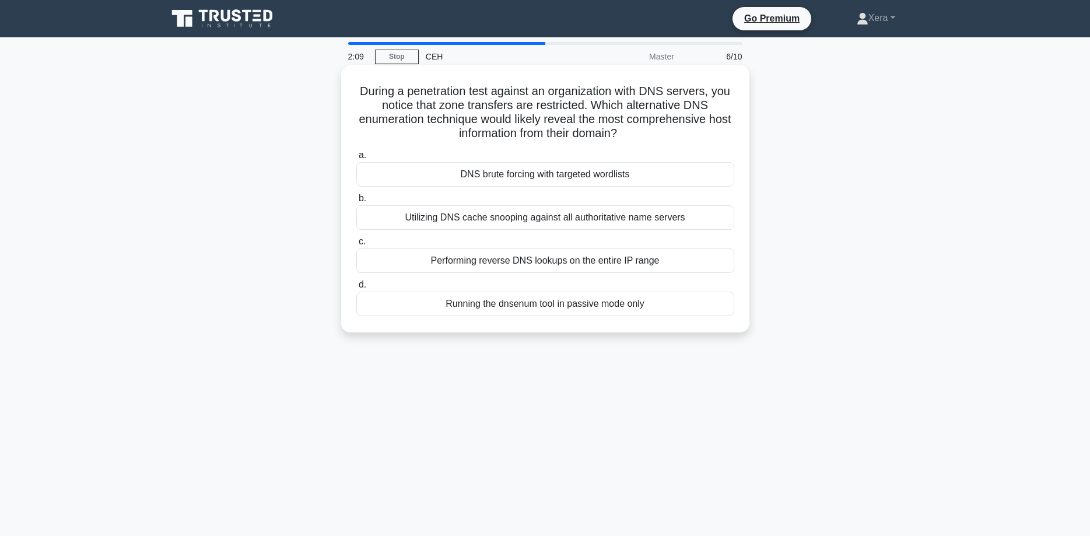
drag, startPoint x: 479, startPoint y: 106, endPoint x: 734, endPoint y: 131, distance: 256.5
click at [734, 131] on h5 "During a penetration test against an organization with DNS servers, you notice …" at bounding box center [545, 112] width 380 height 57
click at [546, 219] on div "Utilizing DNS cache snooping against all authoritative name servers" at bounding box center [545, 217] width 378 height 24
click at [356, 202] on input "b. Utilizing DNS cache snooping against all authoritative name servers" at bounding box center [356, 199] width 0 height 8
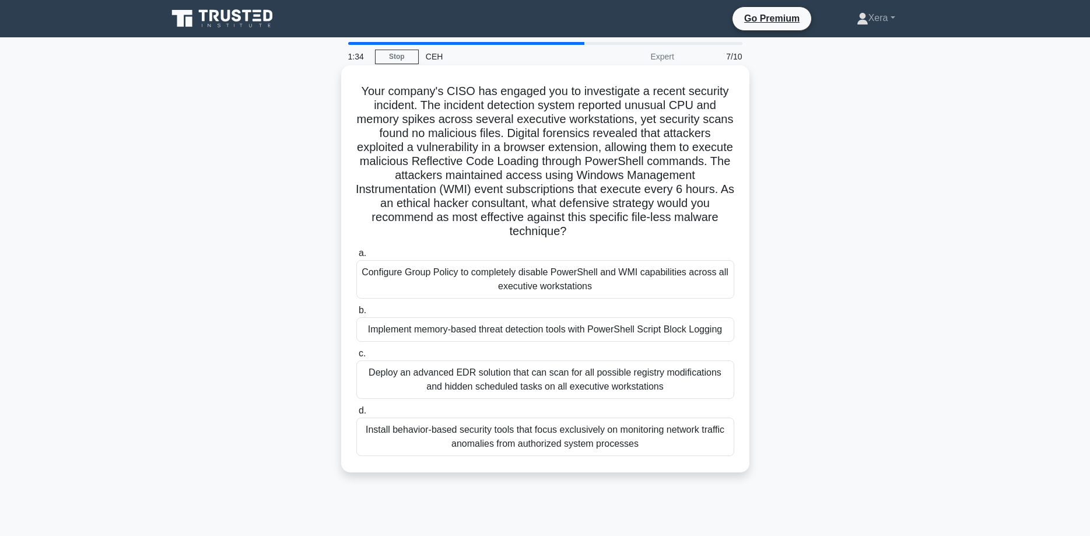
drag, startPoint x: 511, startPoint y: 150, endPoint x: 728, endPoint y: 245, distance: 236.8
click at [718, 237] on h5 "Your company's CISO has engaged you to investigate a recent security incident. …" at bounding box center [545, 161] width 380 height 155
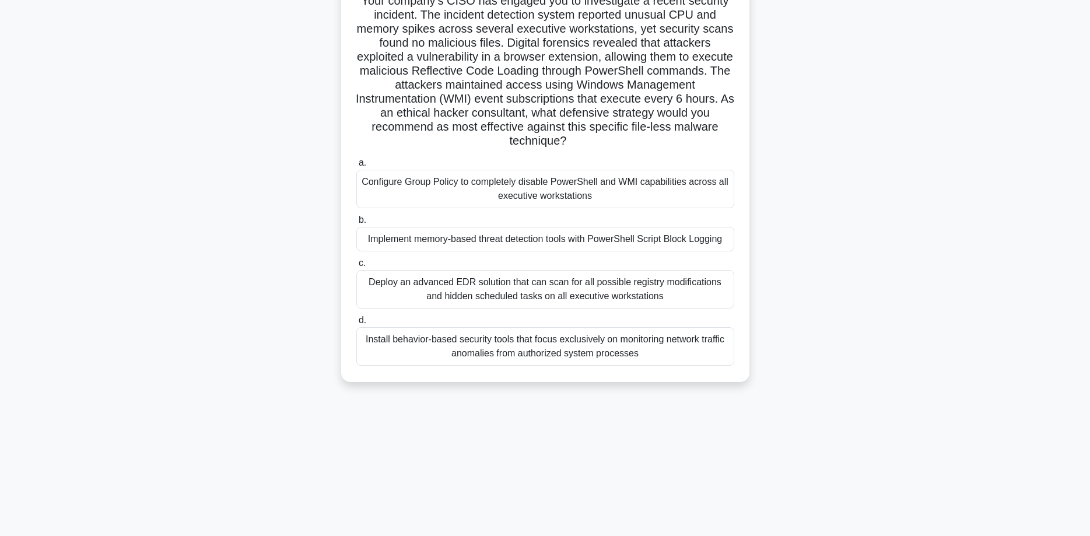
scroll to position [94, 0]
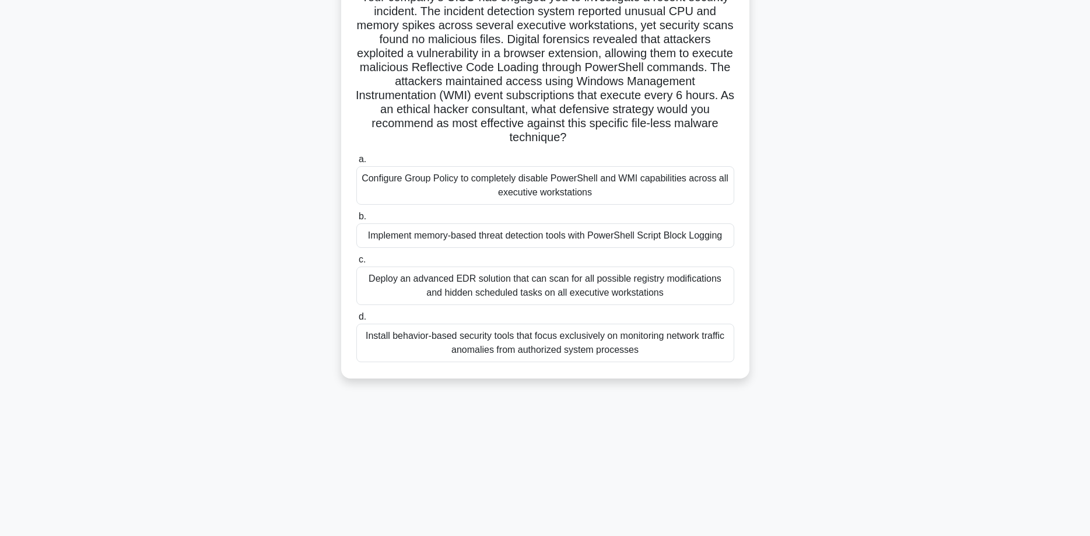
click at [617, 291] on div "Deploy an advanced EDR solution that can scan for all possible registry modific…" at bounding box center [545, 285] width 378 height 38
click at [356, 264] on input "c. Deploy an advanced EDR solution that can scan for all possible registry modi…" at bounding box center [356, 260] width 0 height 8
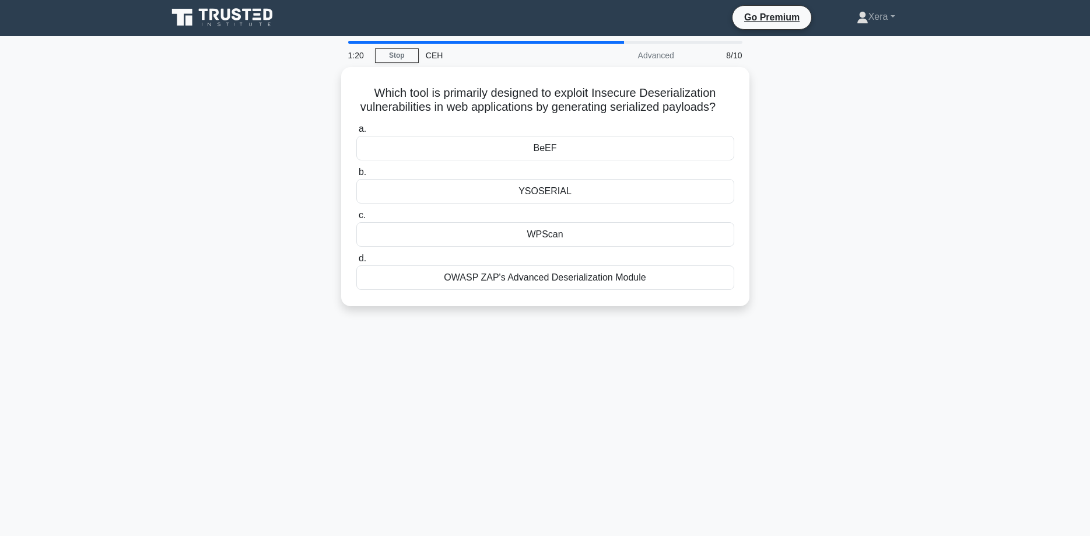
scroll to position [0, 0]
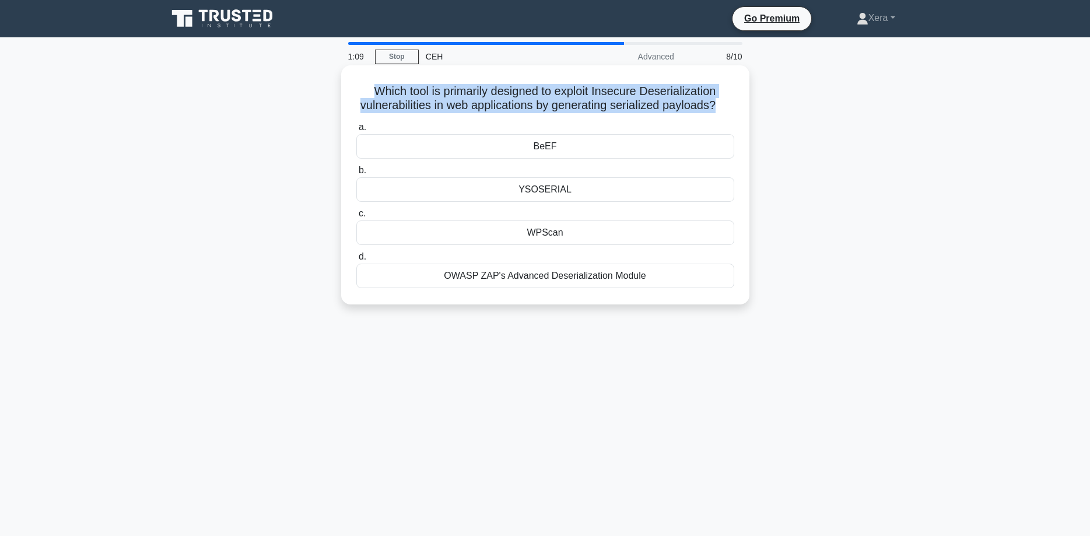
drag, startPoint x: 665, startPoint y: 284, endPoint x: 366, endPoint y: 100, distance: 351.3
click at [367, 96] on div "Which tool is primarily designed to exploit Insecure Deserialization vulnerabil…" at bounding box center [545, 185] width 399 height 230
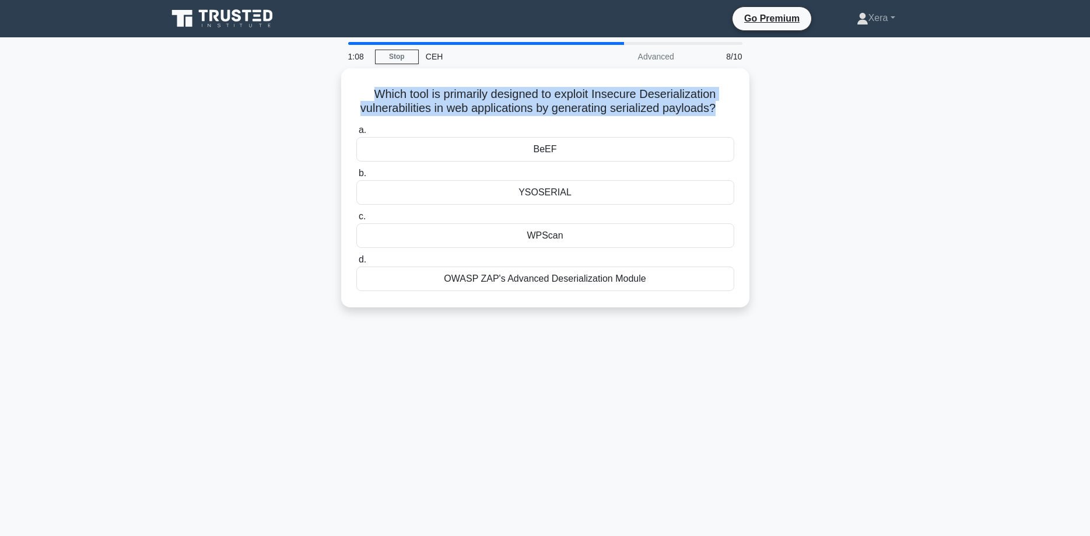
copy h5 "Which tool is primarily designed to exploit Insecure Deserialization vulnerabil…"
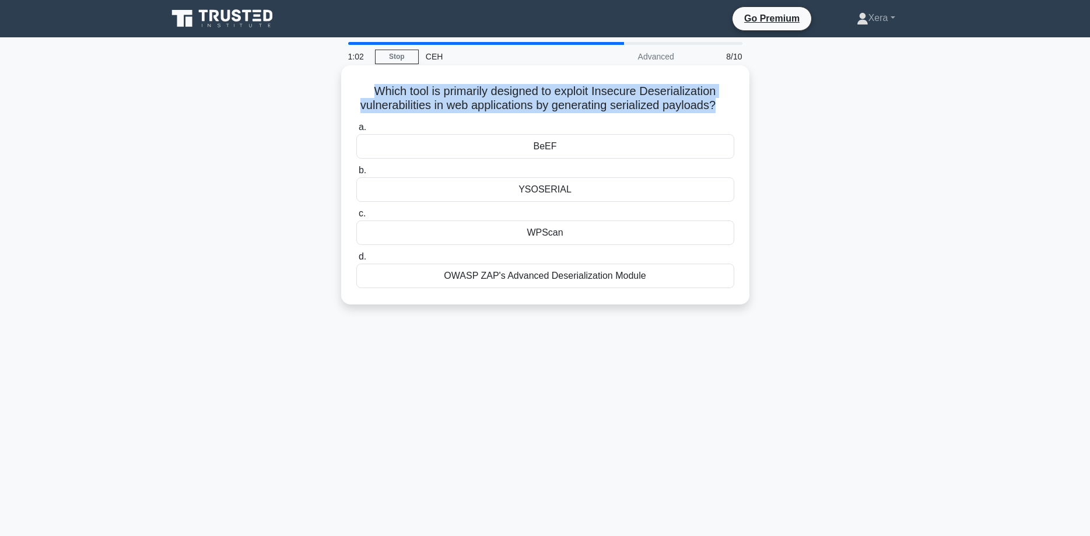
click at [554, 192] on div "YSOSERIAL" at bounding box center [545, 189] width 378 height 24
click at [356, 174] on input "b. YSOSERIAL" at bounding box center [356, 171] width 0 height 8
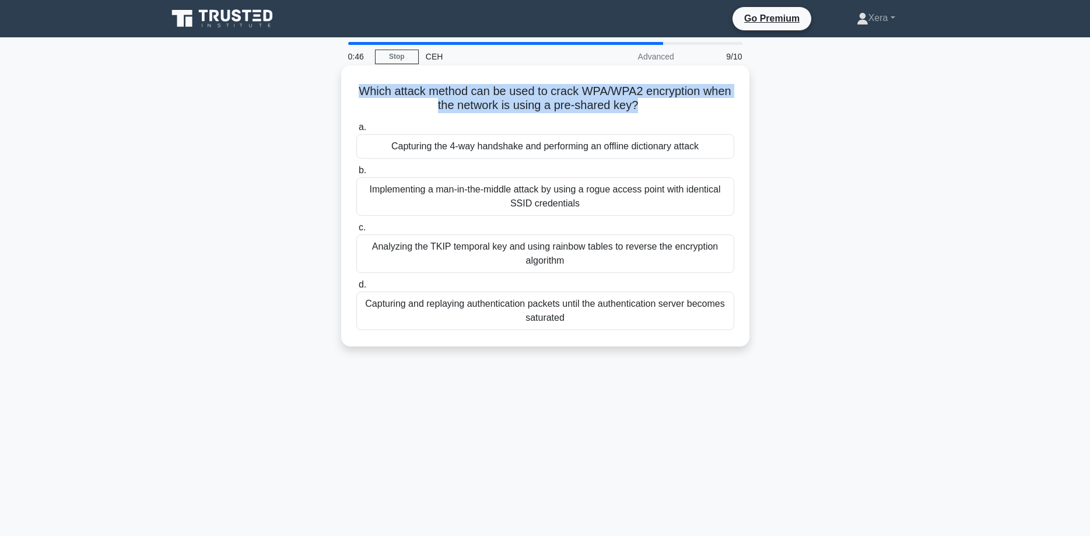
drag, startPoint x: 567, startPoint y: 319, endPoint x: 350, endPoint y: 94, distance: 312.5
click at [350, 94] on div "Which attack method can be used to crack WPA/WPA2 encryption when the network i…" at bounding box center [545, 206] width 399 height 272
copy h5 "Which attack method can be used to crack WPA/WPA2 encryption when the network i…"
click at [451, 156] on div "Capturing the 4-way handshake and performing an offline dictionary attack" at bounding box center [545, 146] width 378 height 24
click at [356, 131] on input "a. Capturing the 4-way handshake and performing an offline dictionary attack" at bounding box center [356, 128] width 0 height 8
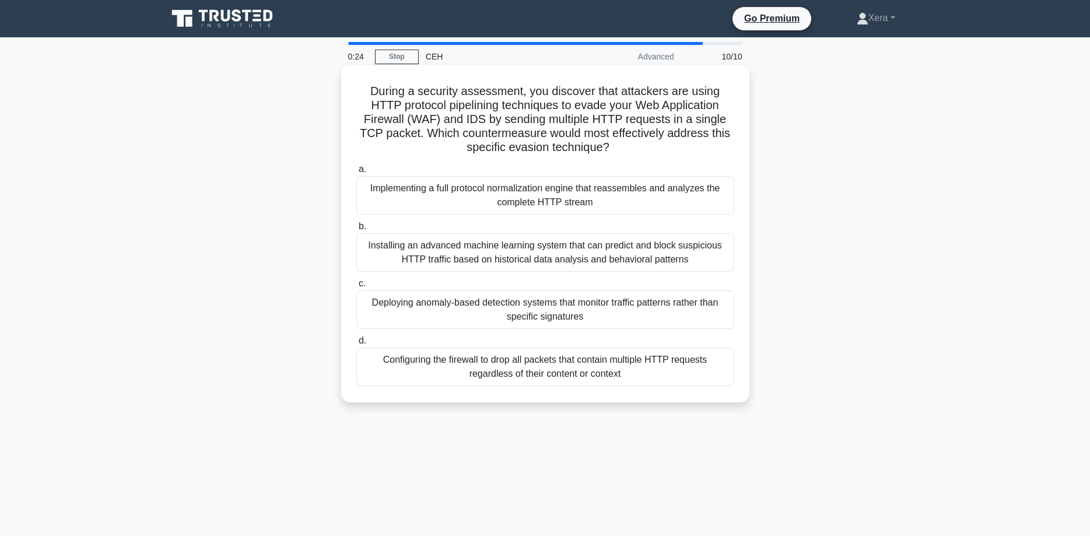
click at [666, 315] on div "Deploying anomaly-based detection systems that monitor traffic patterns rather …" at bounding box center [545, 309] width 378 height 38
click at [356, 287] on input "c. Deploying anomaly-based detection systems that monitor traffic patterns rath…" at bounding box center [356, 284] width 0 height 8
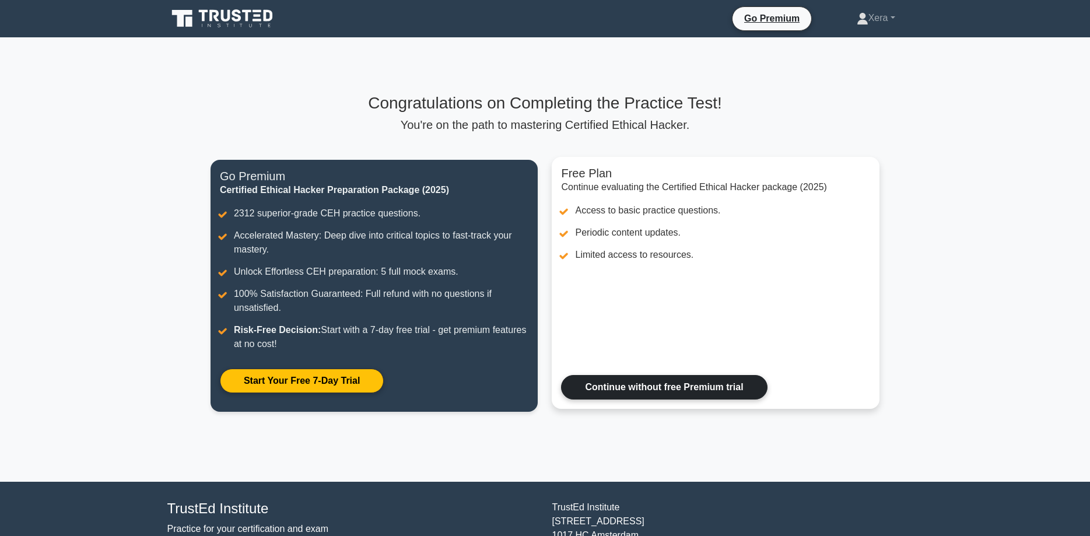
click at [694, 397] on link "Continue without free Premium trial" at bounding box center [664, 387] width 206 height 24
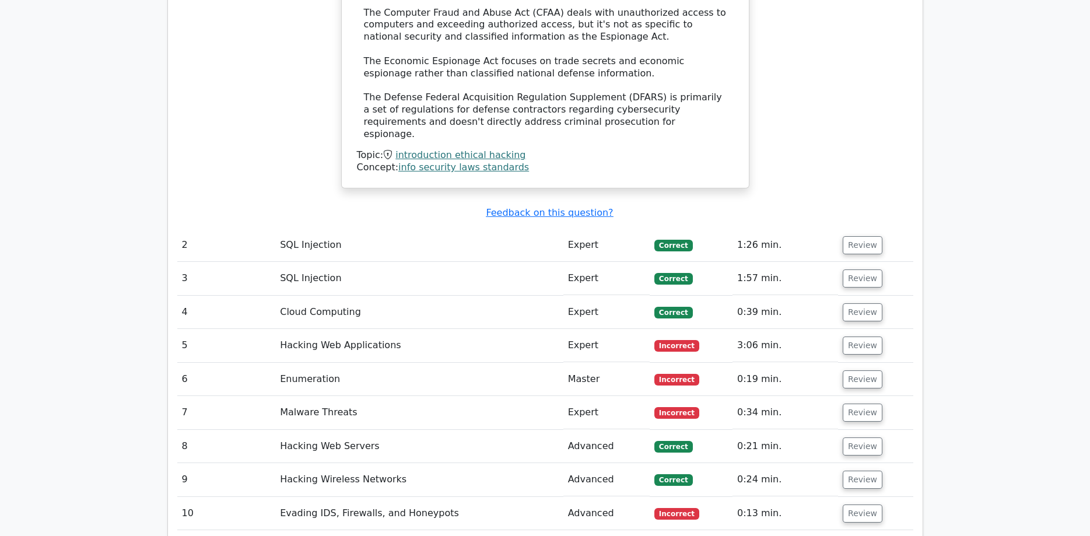
scroll to position [1546, 0]
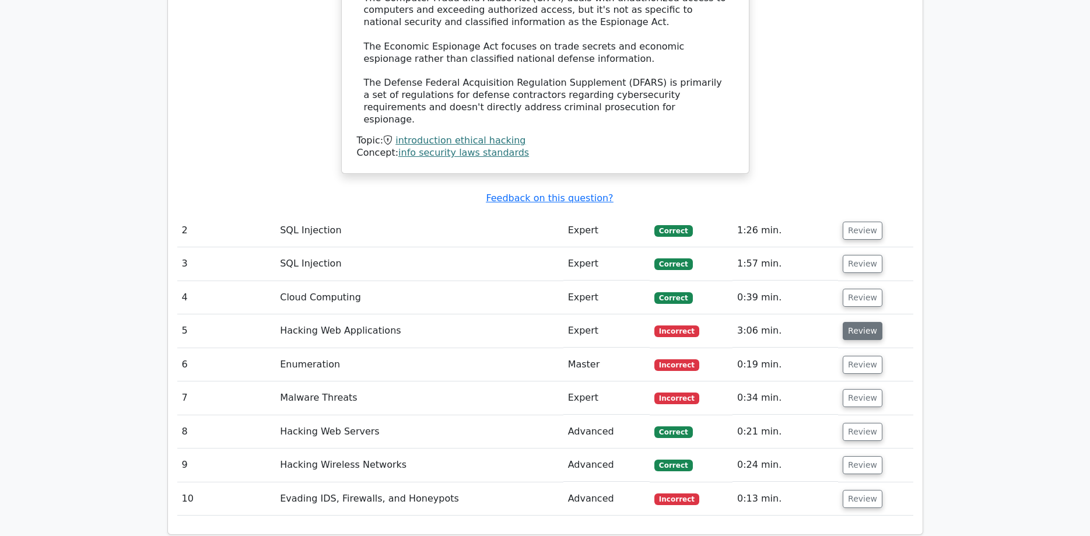
click at [852, 322] on button "Review" at bounding box center [862, 331] width 40 height 18
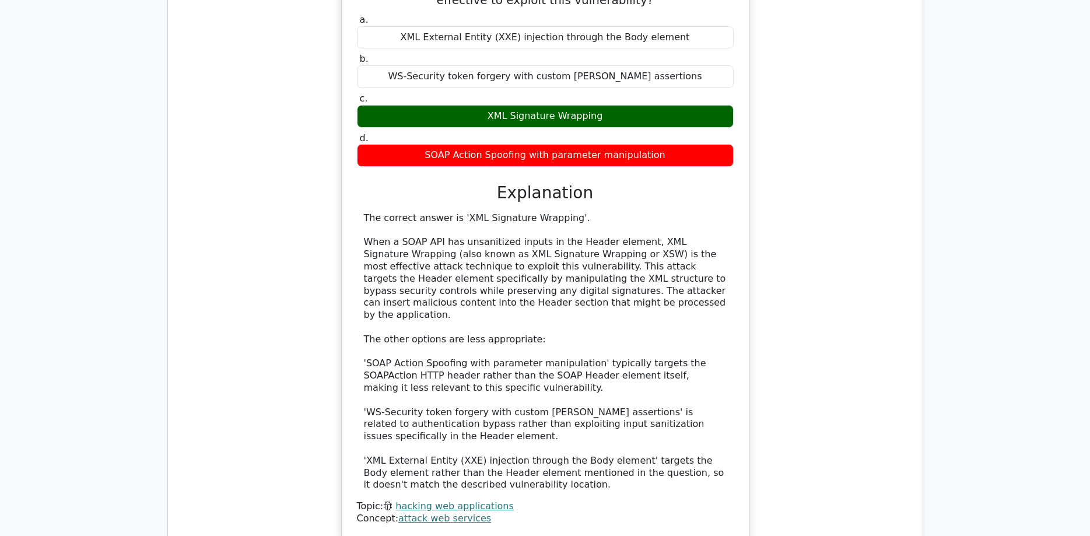
scroll to position [2200, 0]
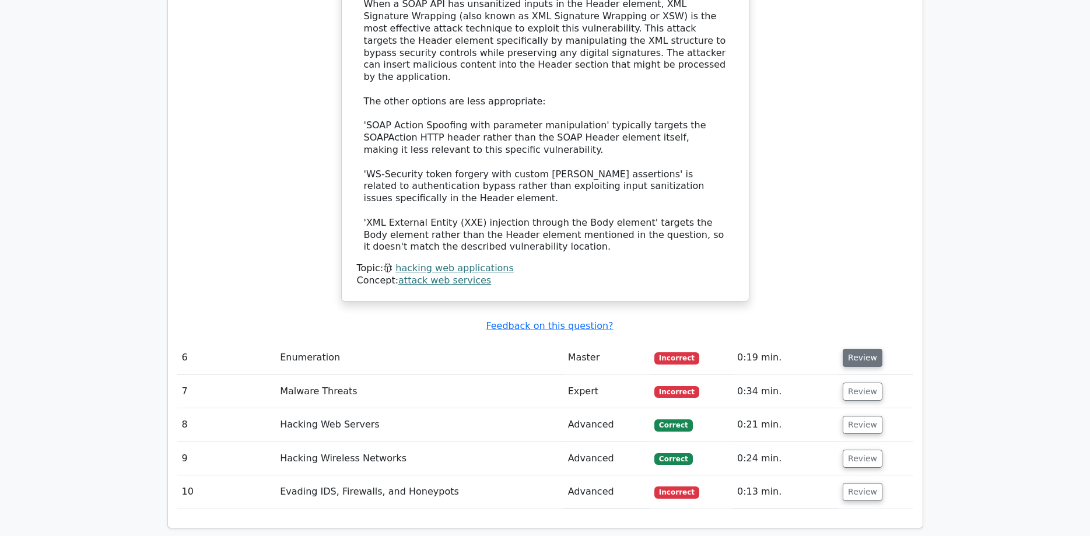
click at [861, 349] on button "Review" at bounding box center [862, 358] width 40 height 18
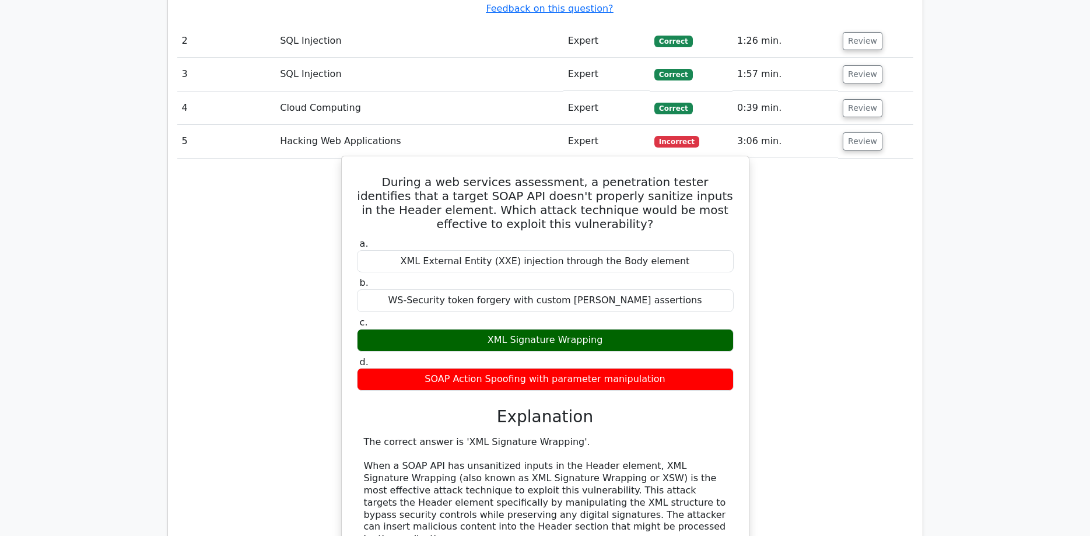
scroll to position [1724, 0]
